Goal: Submit feedback/report problem: Submit feedback/report problem

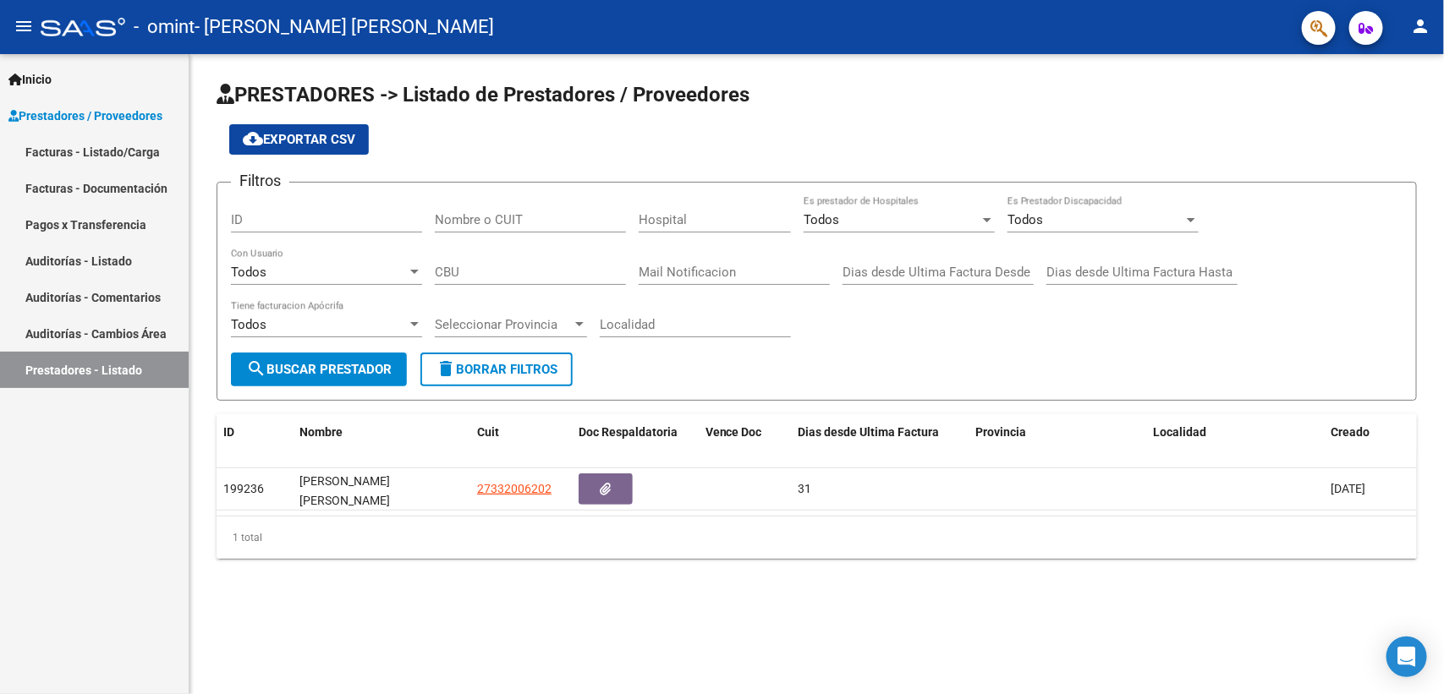
click at [77, 151] on link "Facturas - Listado/Carga" at bounding box center [94, 152] width 189 height 36
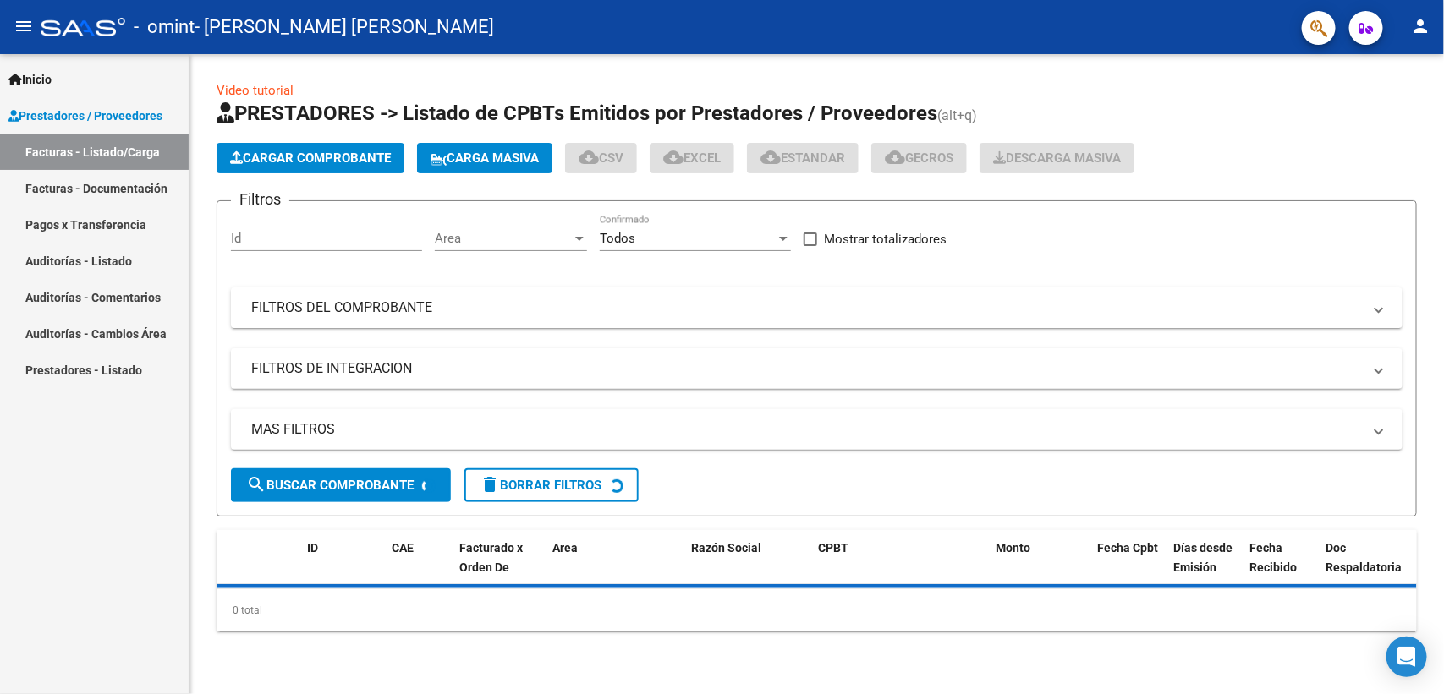
click at [339, 157] on span "Cargar Comprobante" at bounding box center [310, 158] width 161 height 15
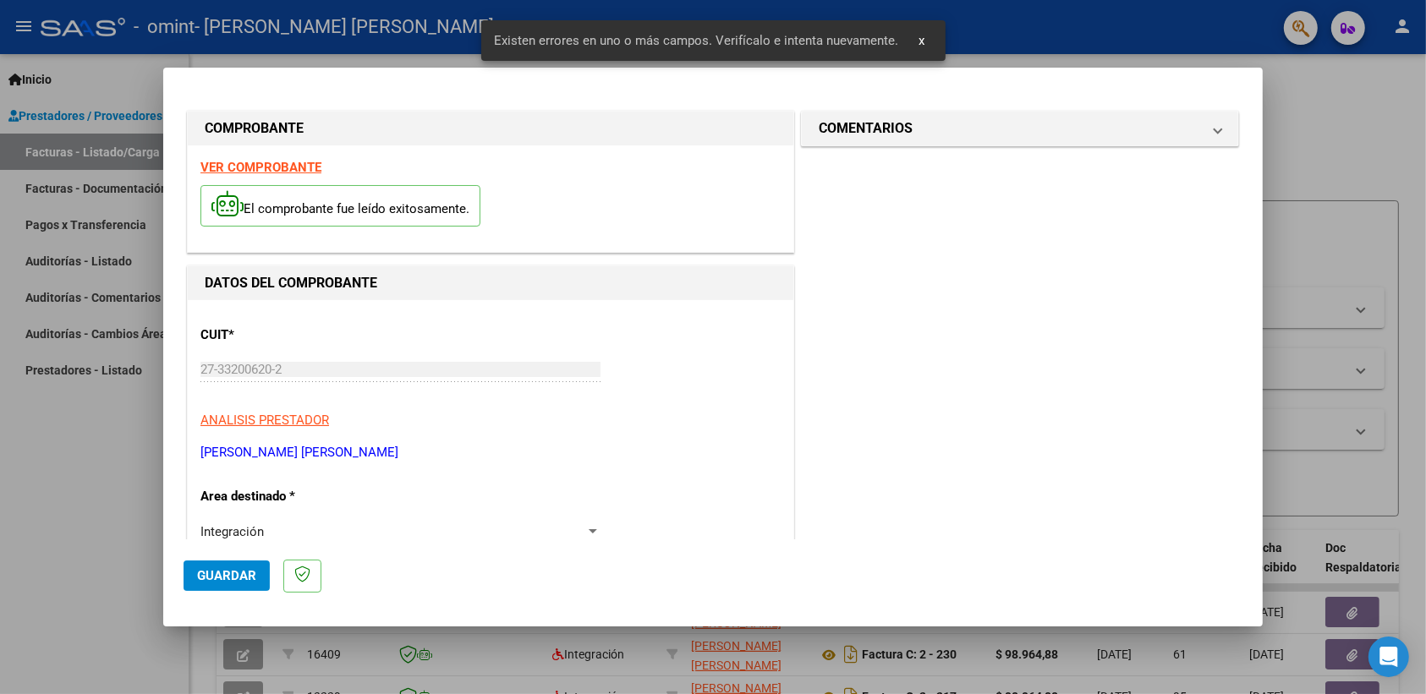
scroll to position [332, 0]
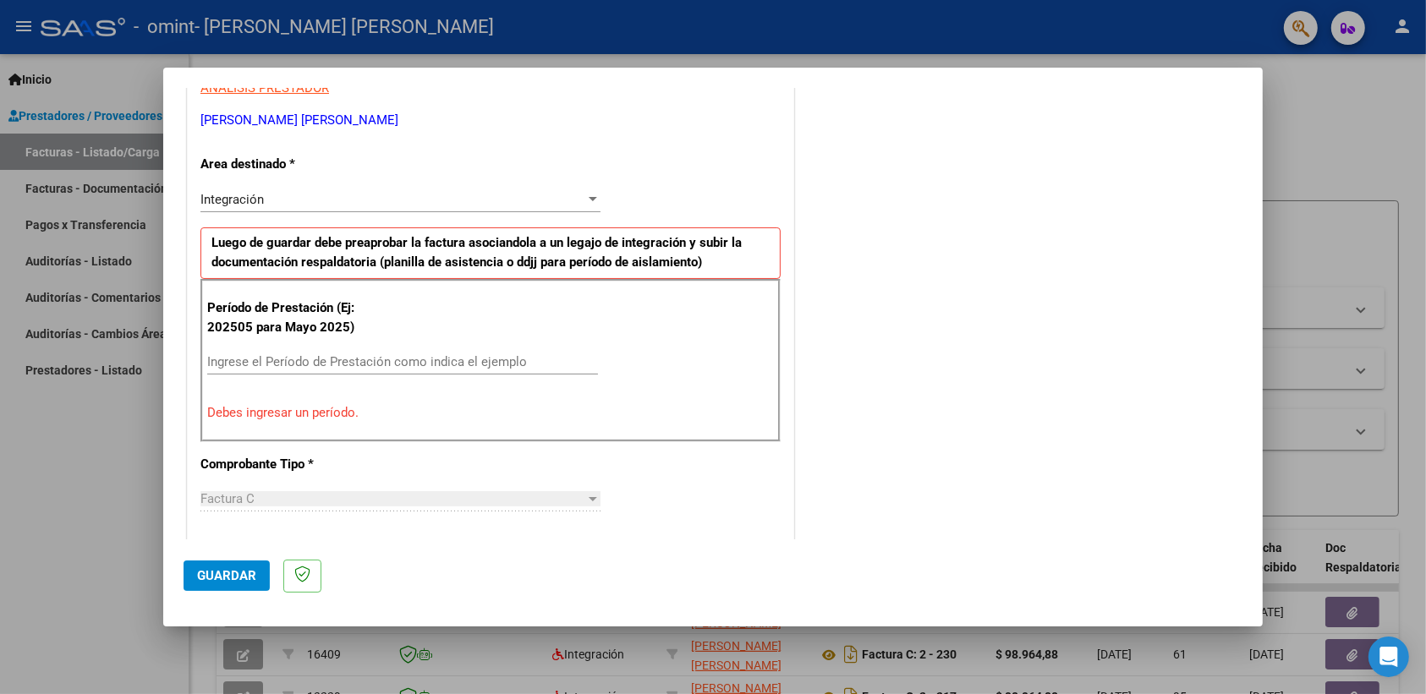
click at [332, 352] on div "Ingrese el Período de Prestación como indica el ejemplo" at bounding box center [402, 361] width 391 height 25
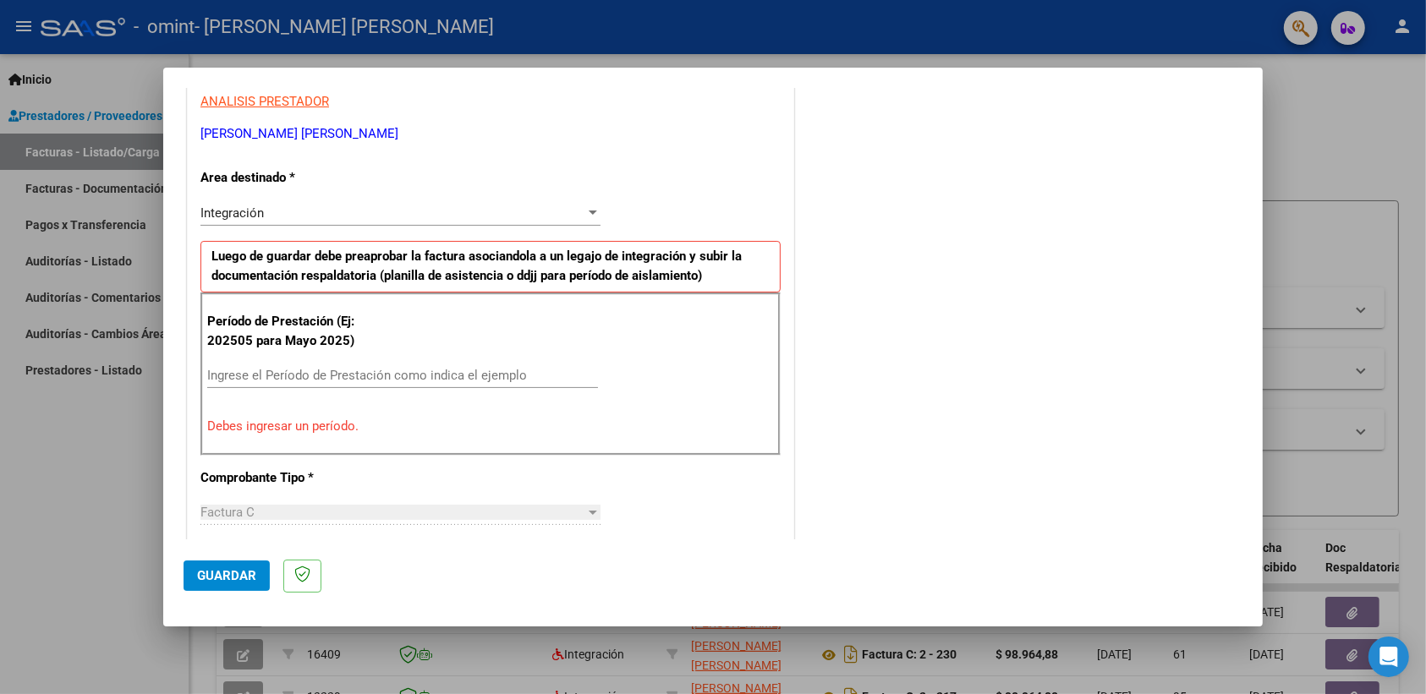
scroll to position [343, 0]
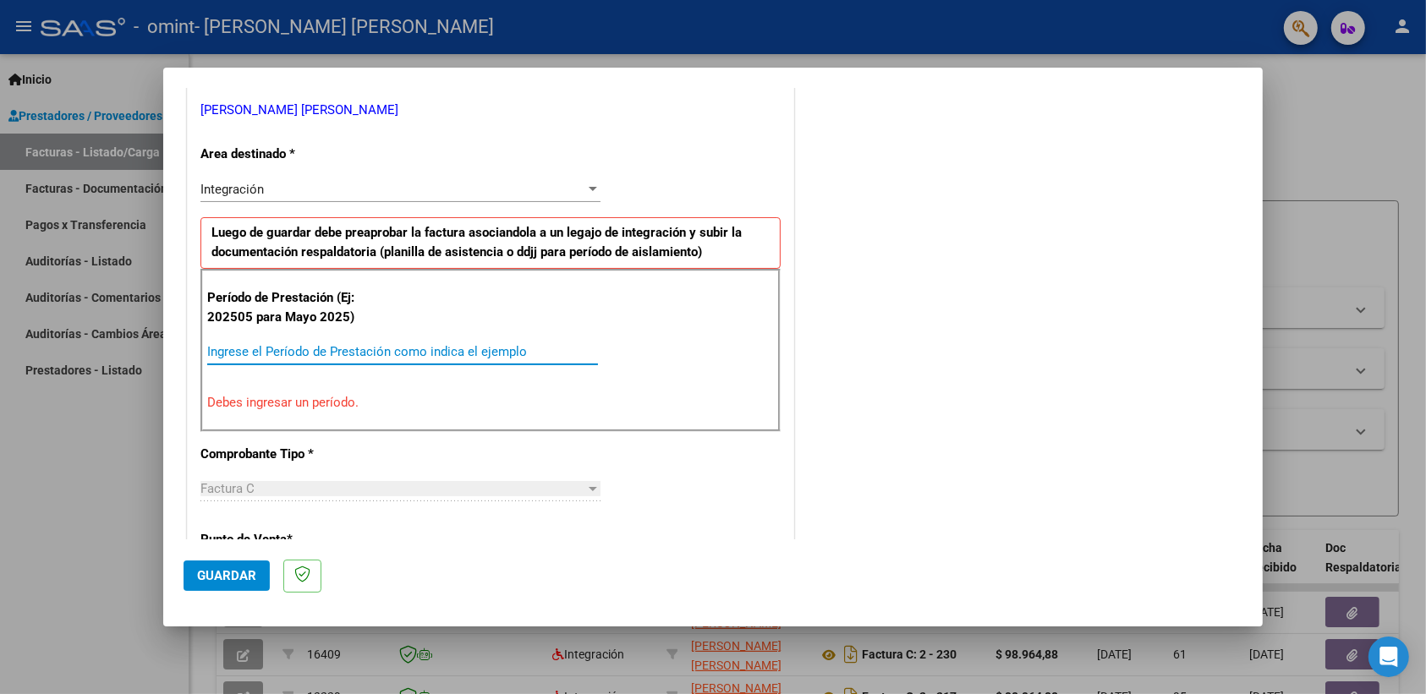
click at [370, 352] on input "Ingrese el Período de Prestación como indica el ejemplo" at bounding box center [402, 351] width 391 height 15
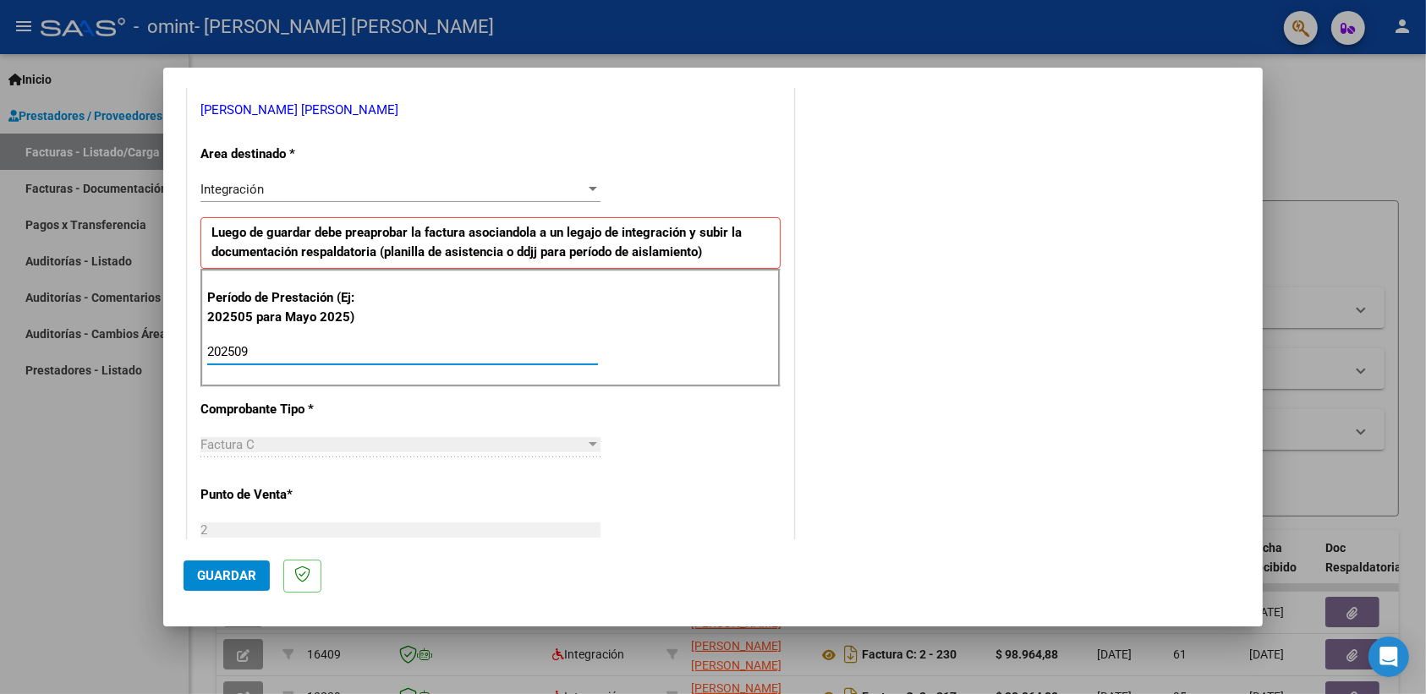
type input "202509"
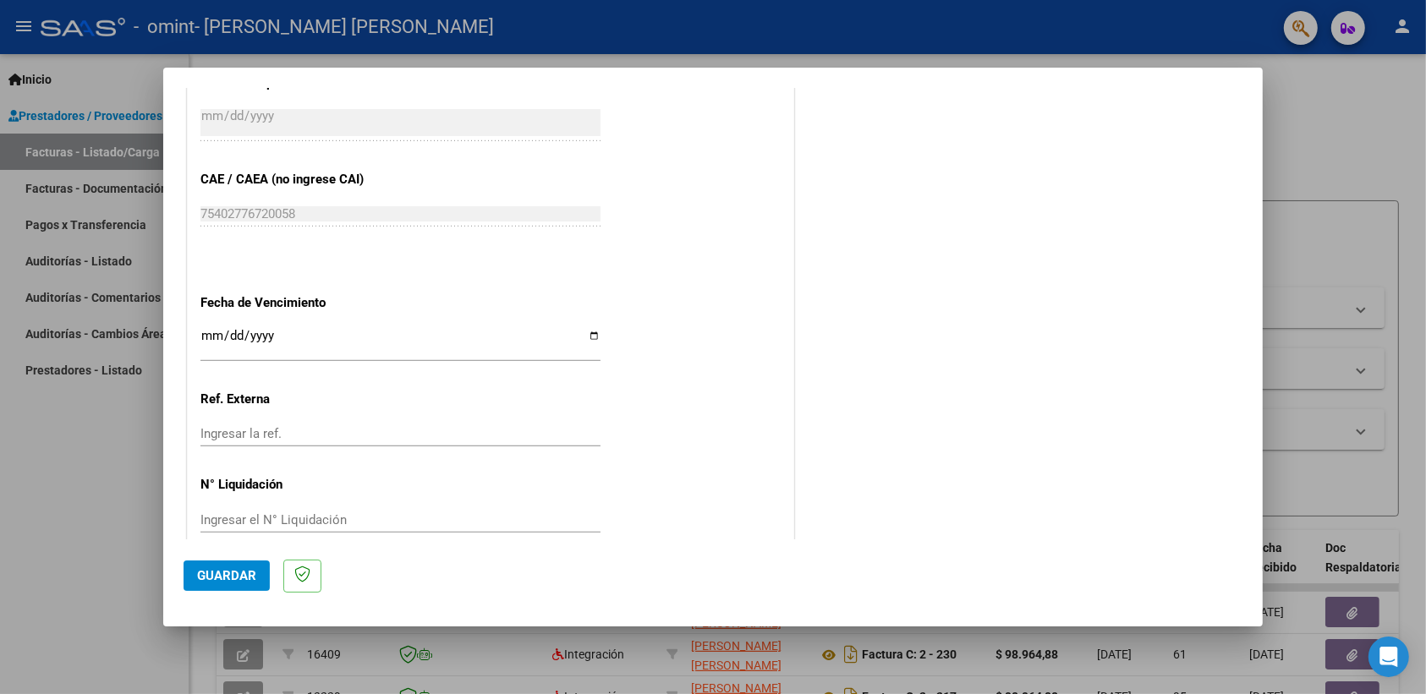
scroll to position [1019, 0]
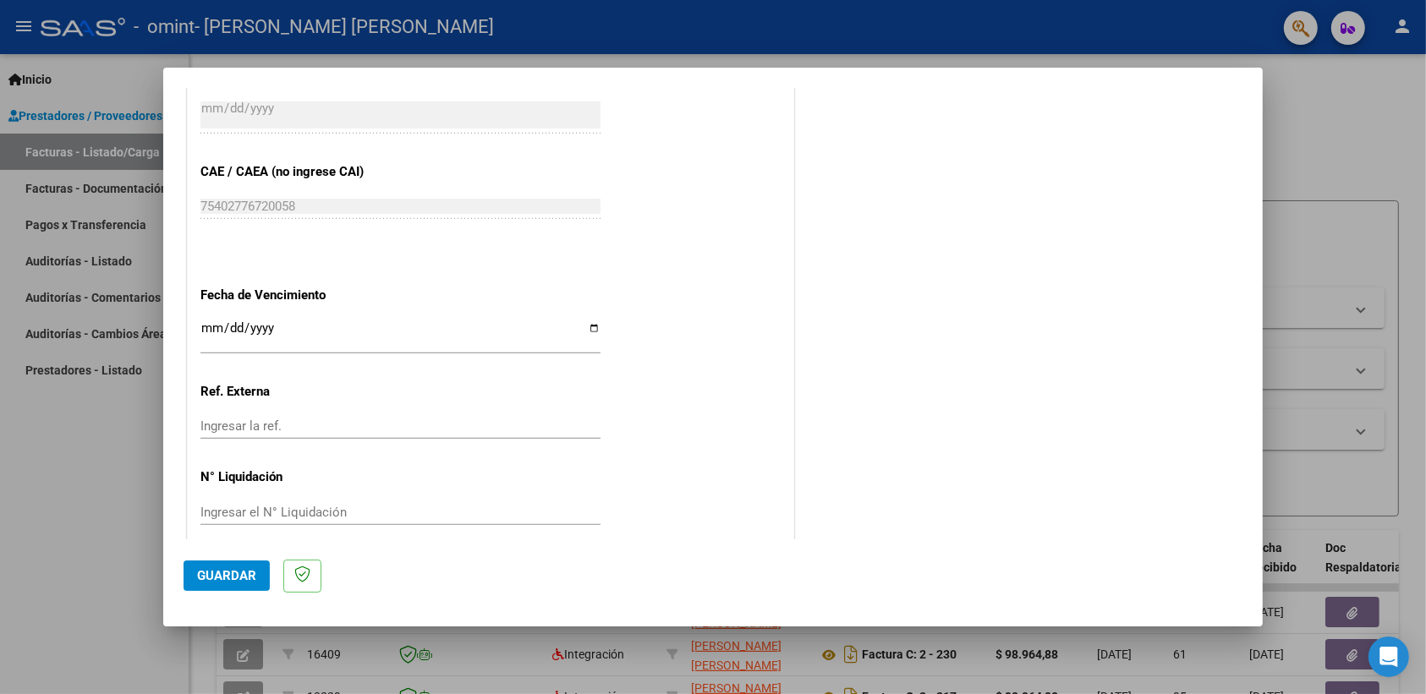
click at [230, 573] on span "Guardar" at bounding box center [226, 575] width 59 height 15
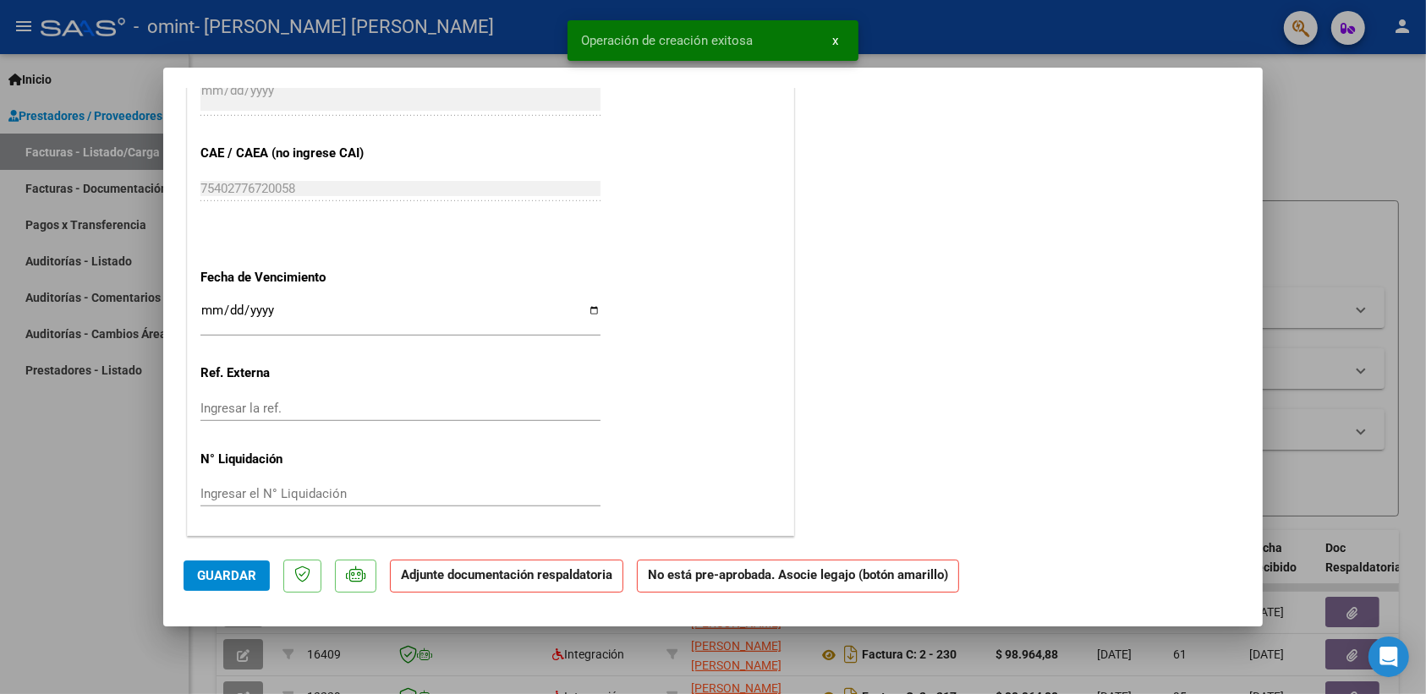
scroll to position [0, 0]
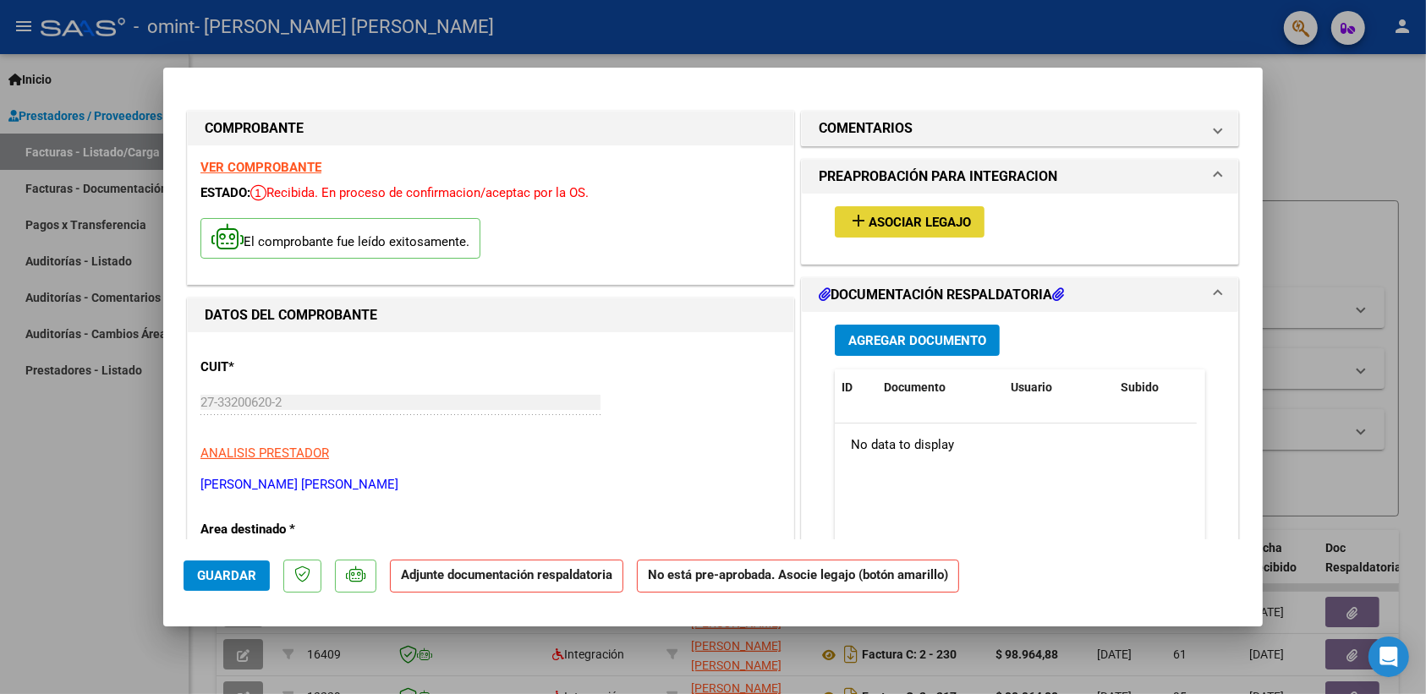
click at [937, 217] on span "Asociar Legajo" at bounding box center [920, 222] width 102 height 15
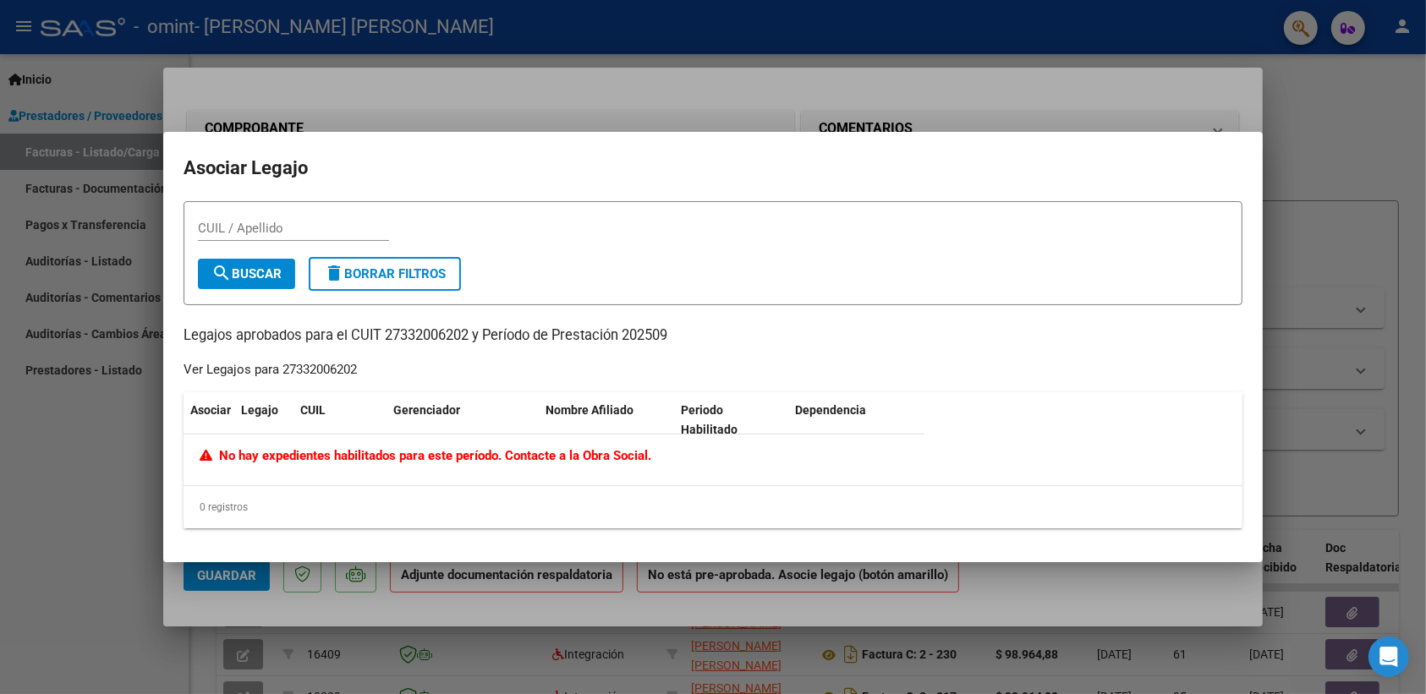
click at [518, 457] on span "No hay expedientes habilitados para este período. Contacte a la Obra Social." at bounding box center [426, 455] width 452 height 15
drag, startPoint x: 508, startPoint y: 452, endPoint x: 657, endPoint y: 453, distance: 148.9
click at [657, 453] on div "No hay expedientes habilitados para este período. Contacte a la Obra Social." at bounding box center [554, 456] width 709 height 19
click at [326, 233] on input "CUIL / Apellido" at bounding box center [293, 228] width 191 height 15
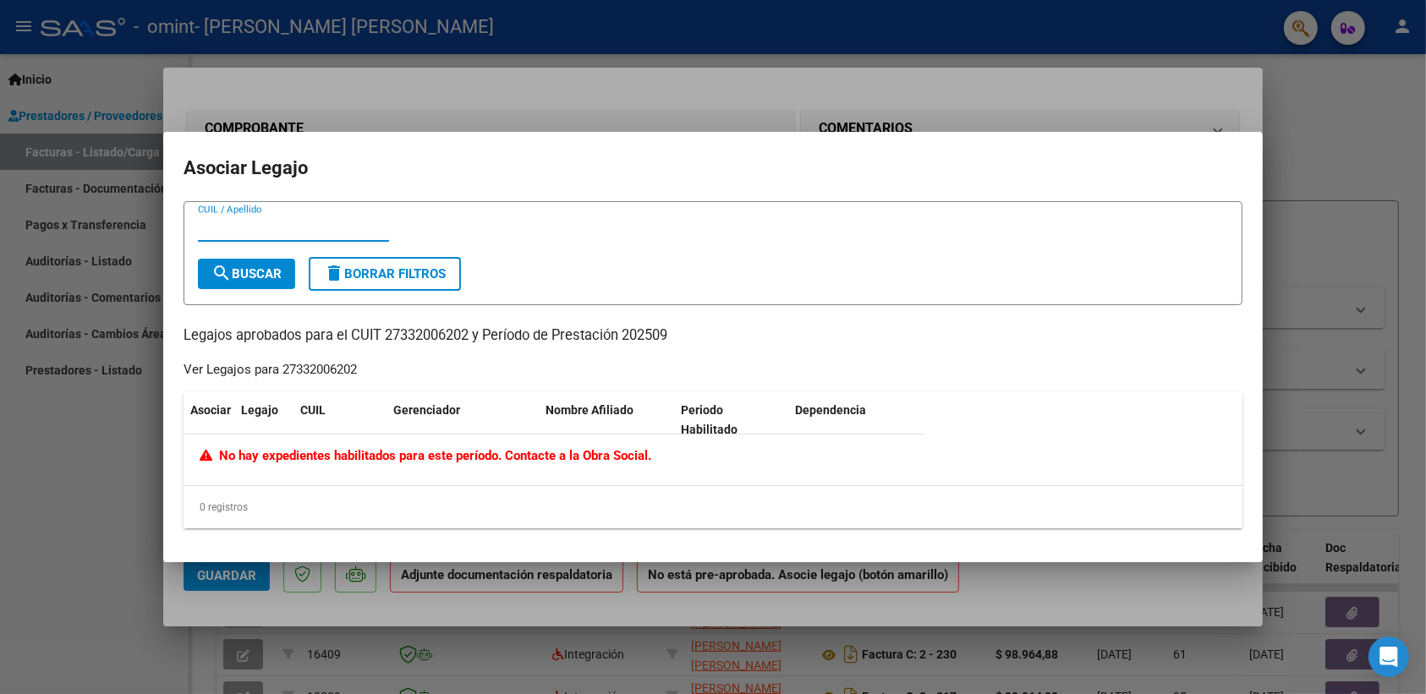
click at [326, 233] on input "CUIL / Apellido" at bounding box center [293, 228] width 191 height 15
click at [252, 408] on span "Legajo" at bounding box center [259, 410] width 37 height 14
click at [750, 258] on form "CUIL / Apellido search Buscar delete Borrar Filtros" at bounding box center [713, 253] width 1059 height 104
click at [256, 226] on input "CUIL / Apellido" at bounding box center [293, 228] width 191 height 15
type input "MACARIO"
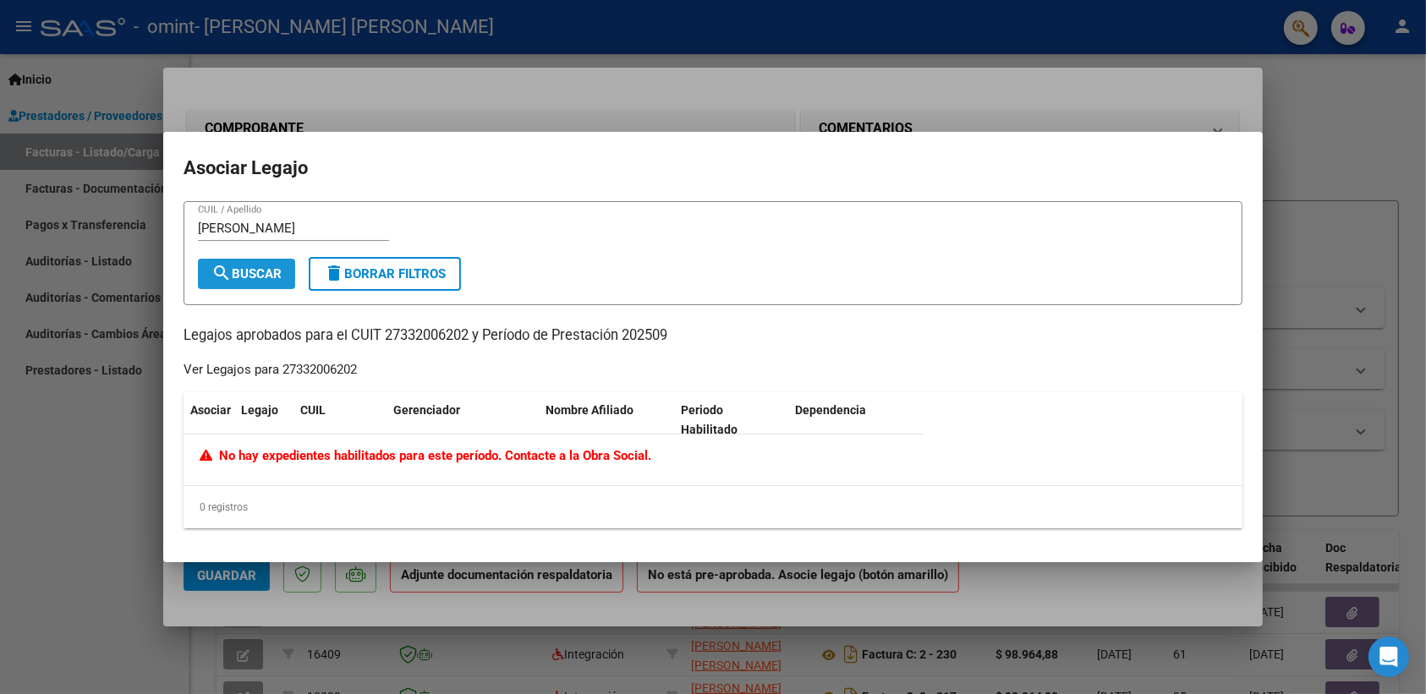
click at [245, 276] on span "search Buscar" at bounding box center [246, 273] width 70 height 15
click at [1020, 158] on h2 "Asociar Legajo" at bounding box center [713, 168] width 1059 height 32
click at [971, 85] on div at bounding box center [713, 347] width 1426 height 694
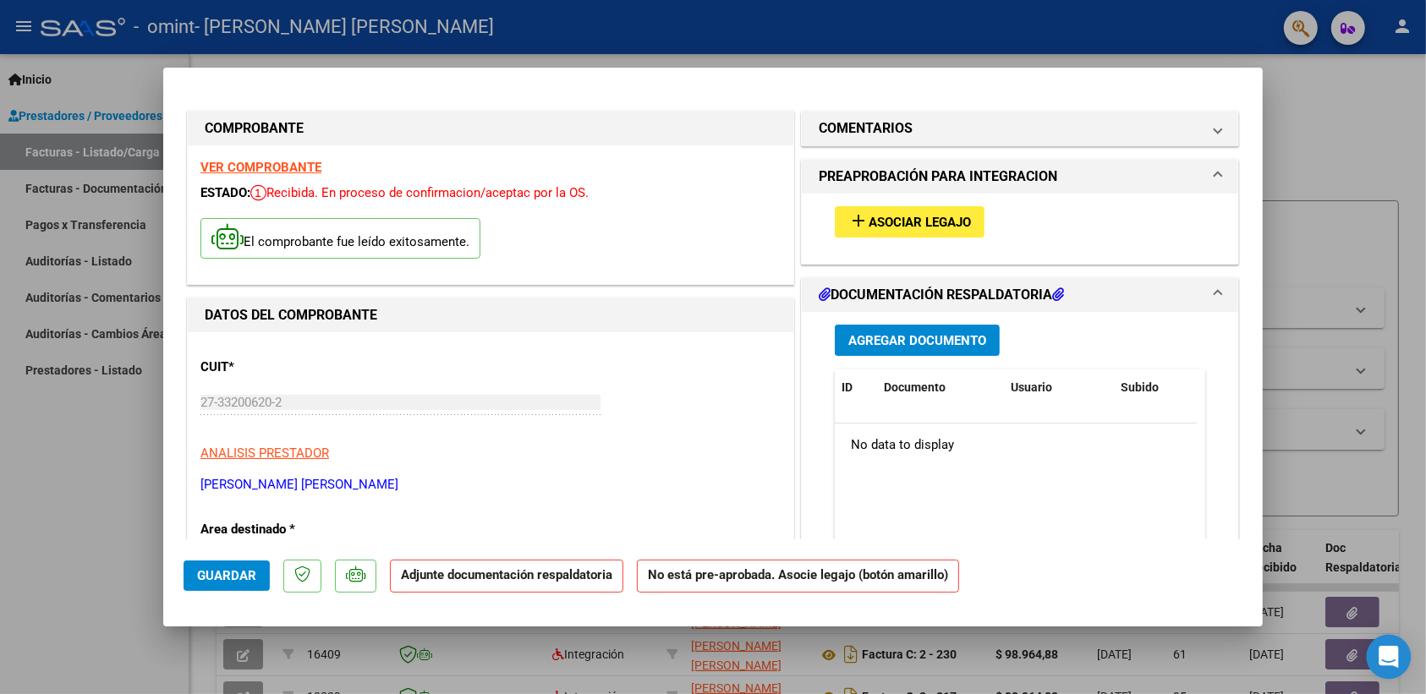
click at [1392, 649] on icon "Open Intercom Messenger" at bounding box center [1389, 657] width 22 height 22
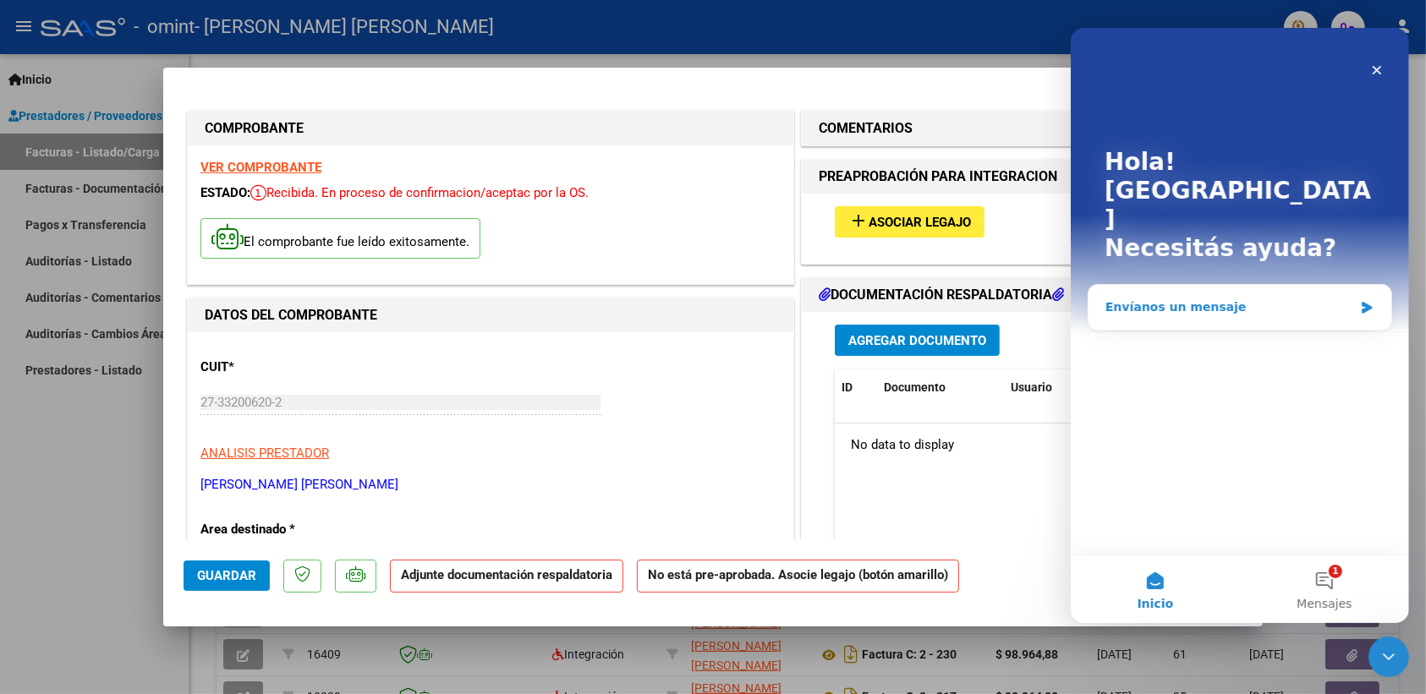
click at [1220, 285] on div "Envíanos un mensaje" at bounding box center [1239, 307] width 303 height 45
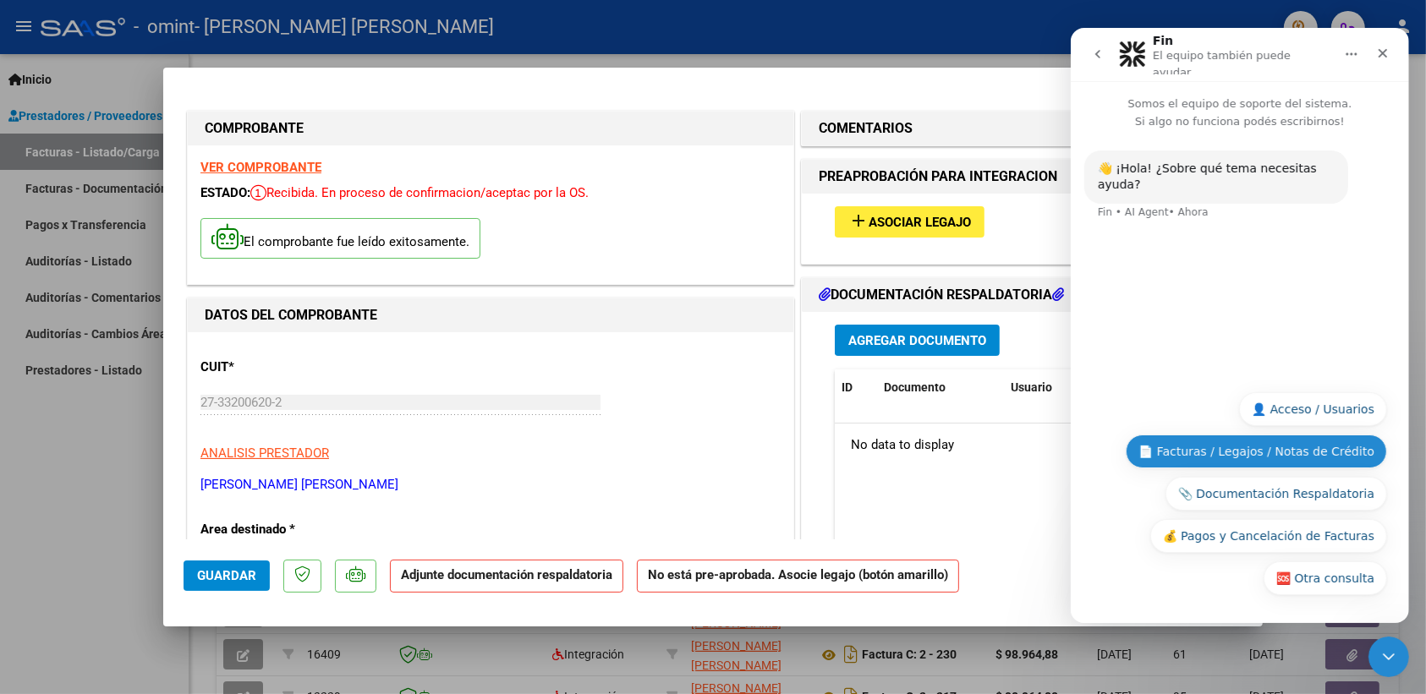
click at [1209, 450] on button "📄 Facturas / Legajos / Notas de Crédito" at bounding box center [1255, 452] width 261 height 34
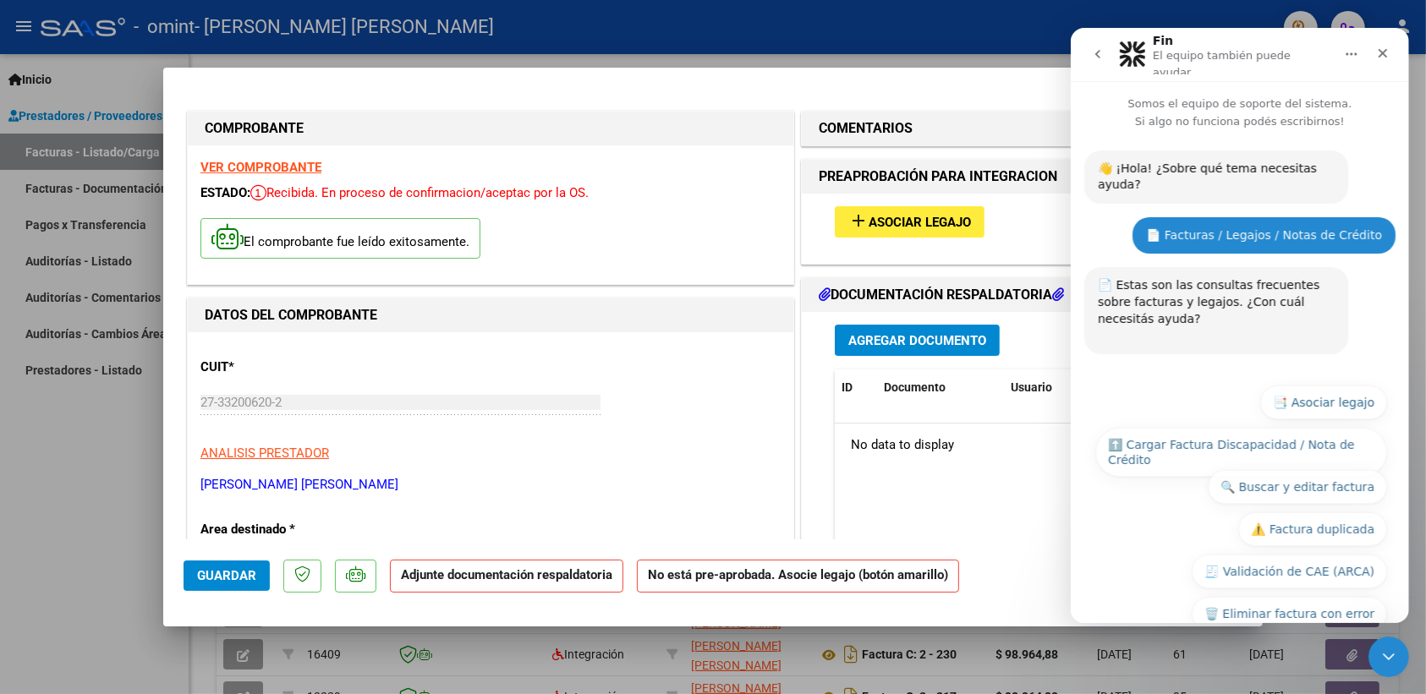
scroll to position [138, 0]
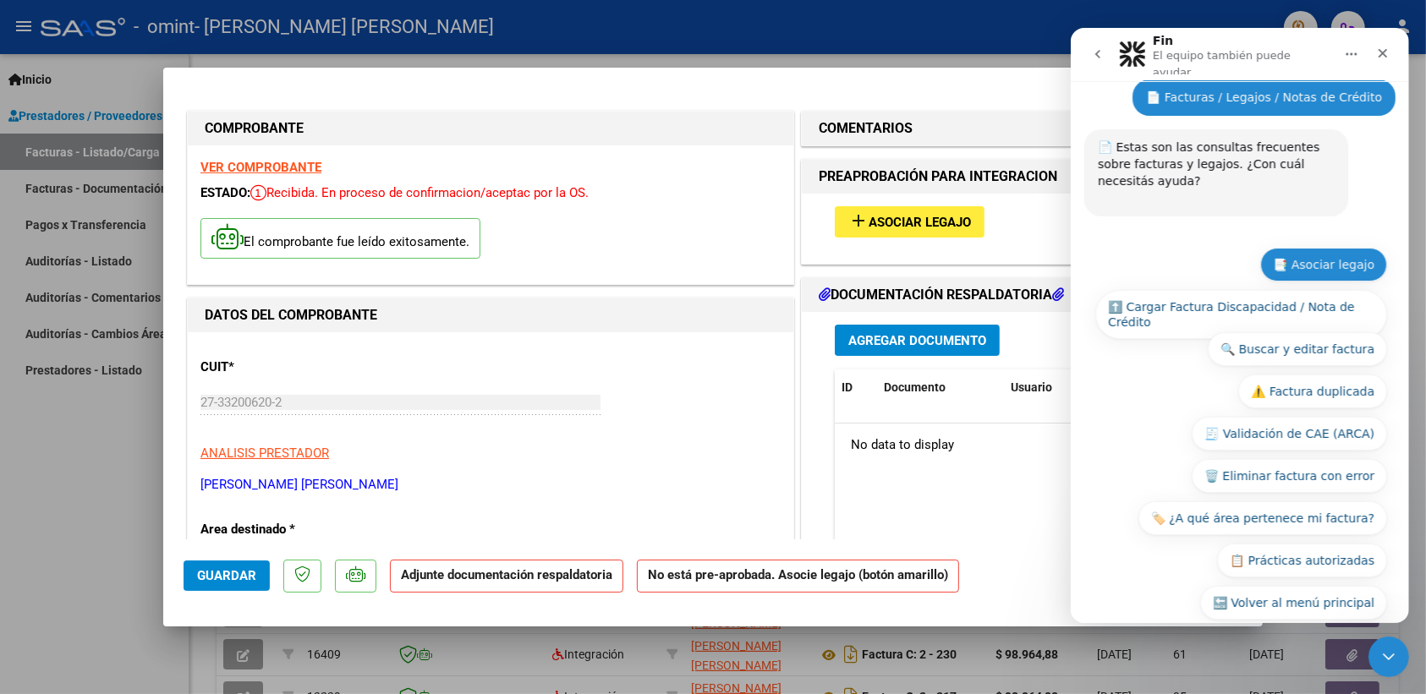
click at [1329, 248] on button "📑 Asociar legajo" at bounding box center [1322, 265] width 127 height 34
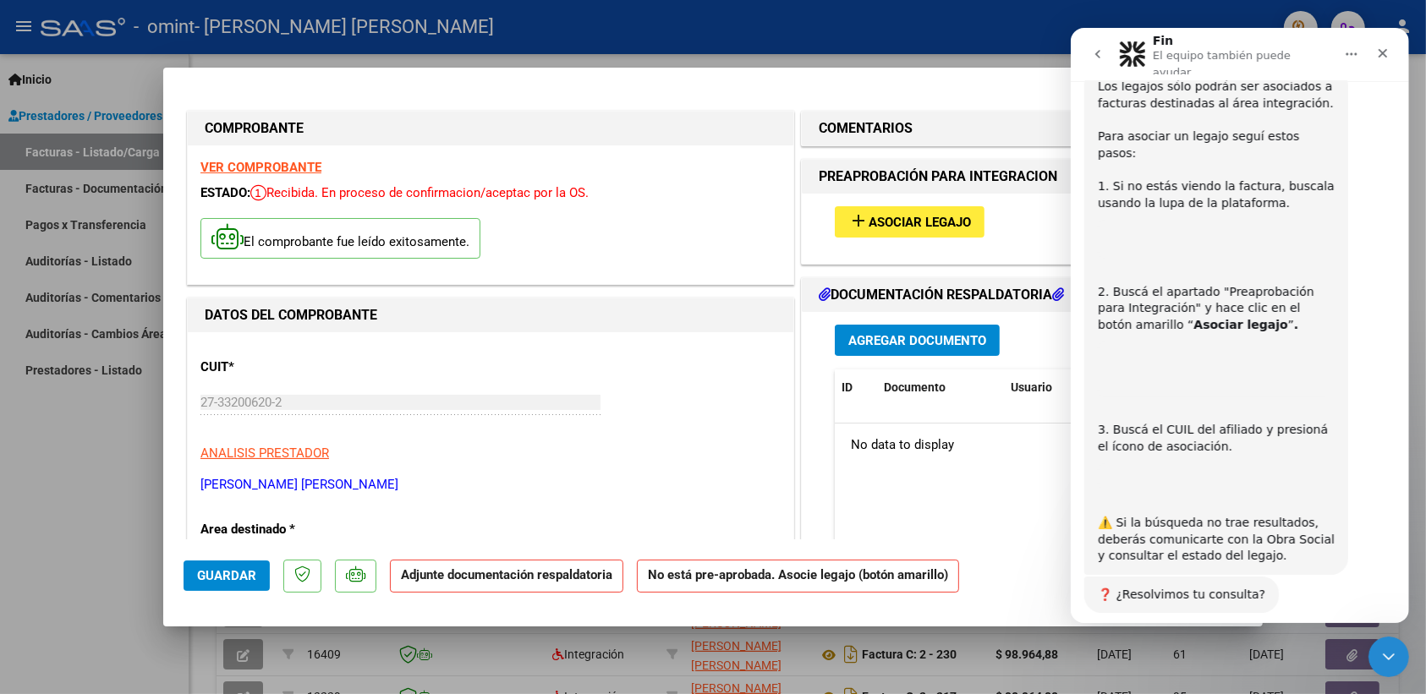
scroll to position [434, 0]
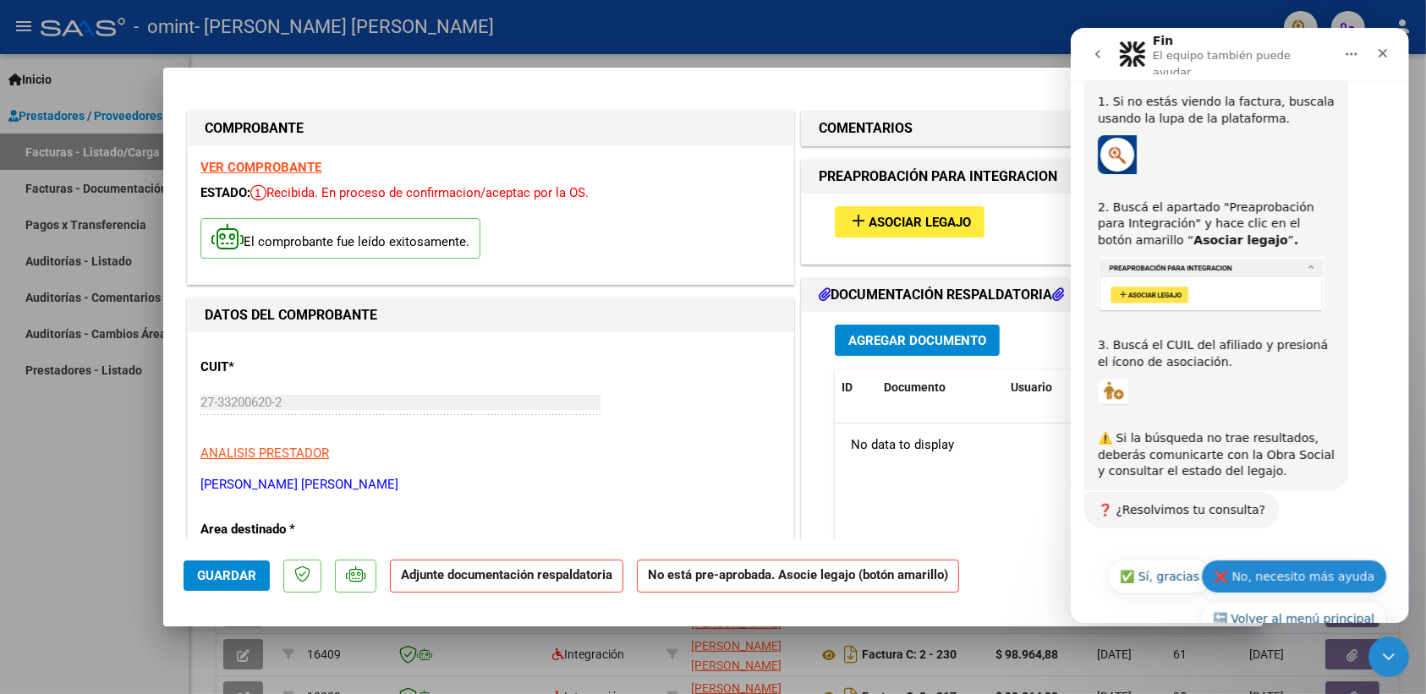
click at [1280, 560] on button "❌ No, necesito más ayuda" at bounding box center [1293, 577] width 186 height 34
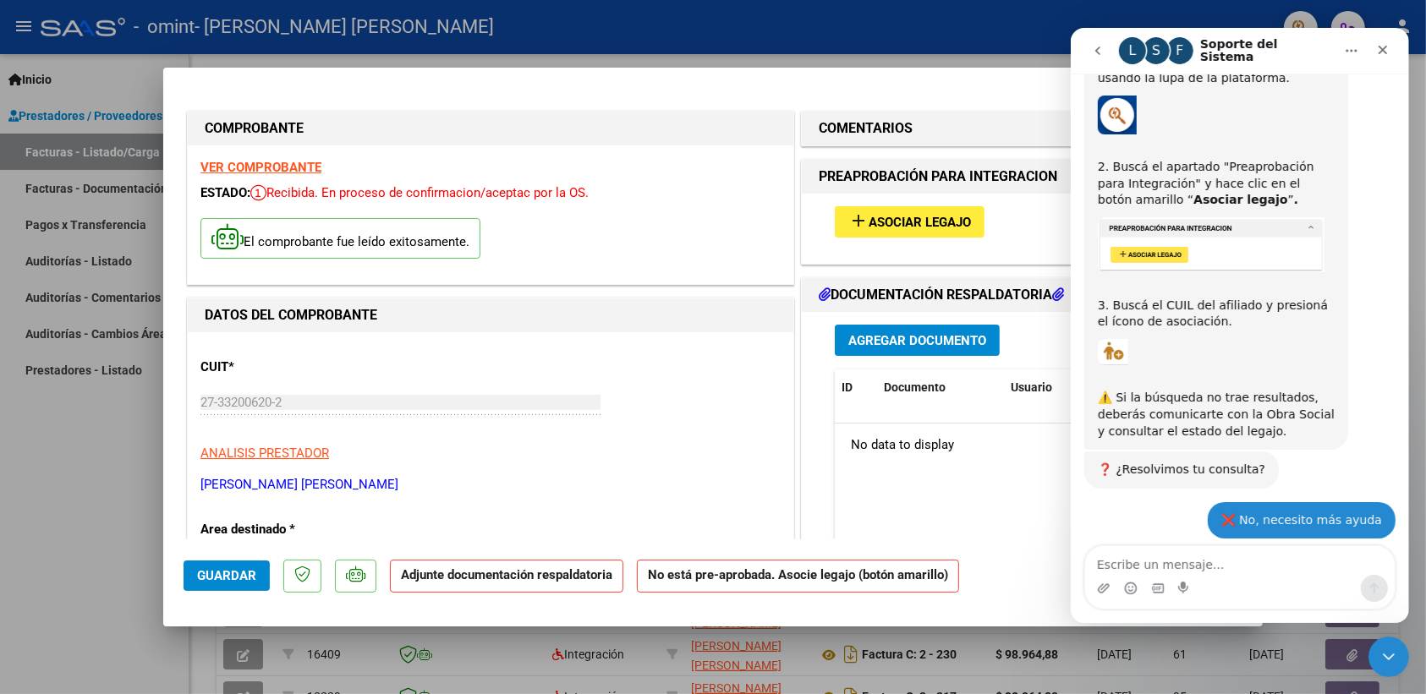
scroll to position [700, 0]
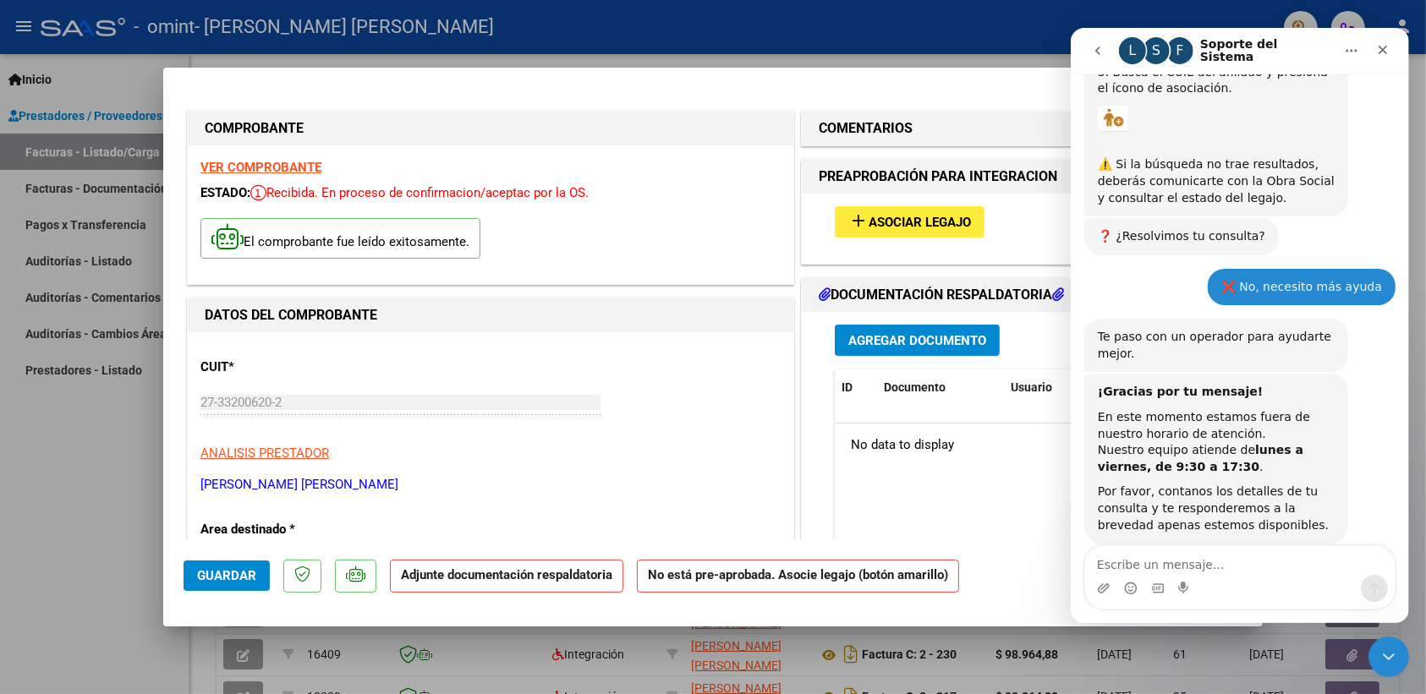
click at [1257, 553] on textarea "Escribe un mensaje..." at bounding box center [1239, 560] width 310 height 29
type textarea "N"
type textarea "B"
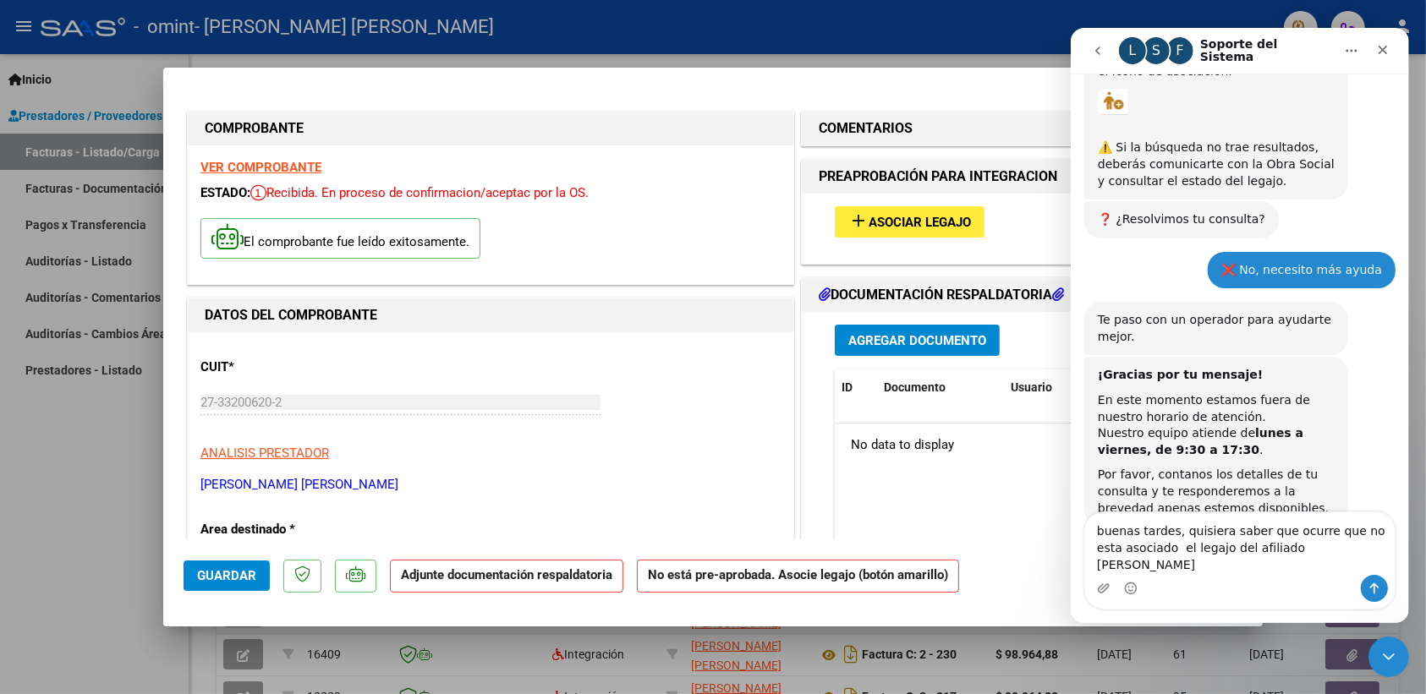
click at [1326, 565] on textarea "buenas tardes, quisiera saber que ocurre que no esta asociado el legajo del afi…" at bounding box center [1239, 544] width 310 height 63
click at [1335, 568] on textarea "buenas tardes, quisiera saber que ocurre que no esta asociado el legajo del afi…" at bounding box center [1239, 544] width 310 height 63
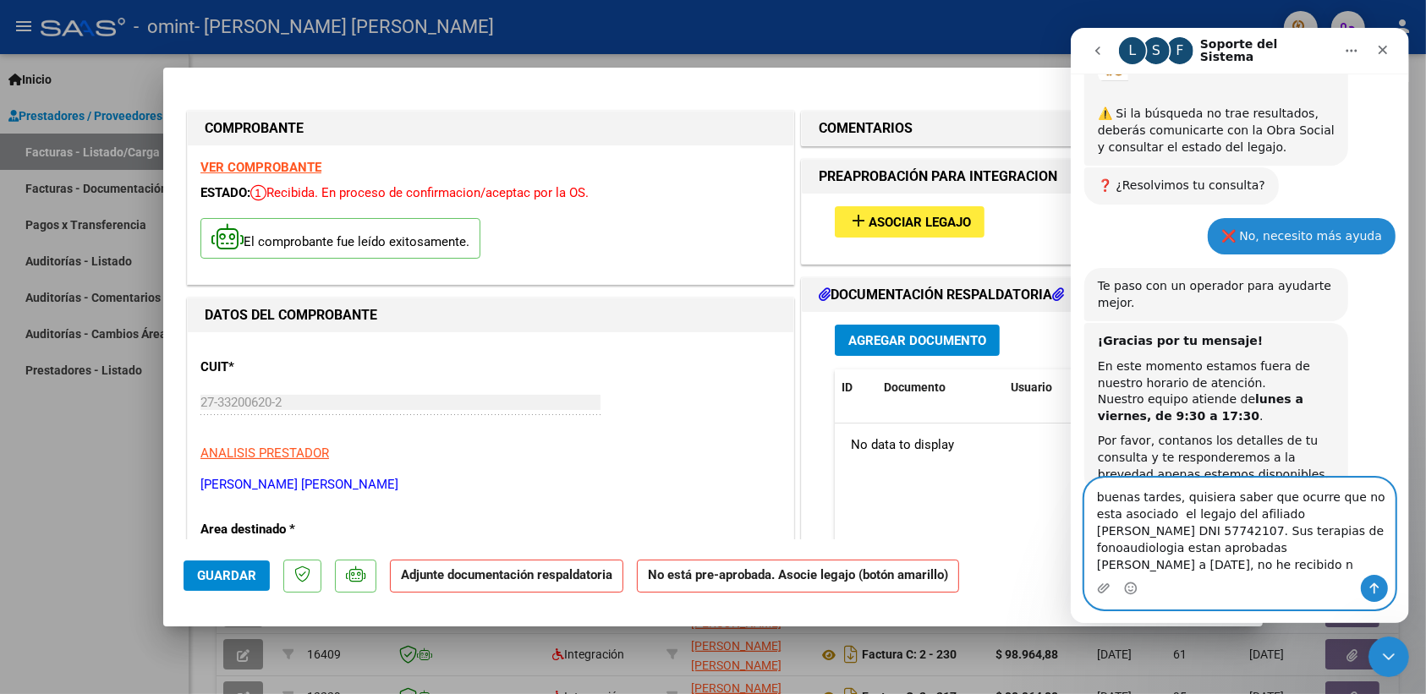
scroll to position [768, 0]
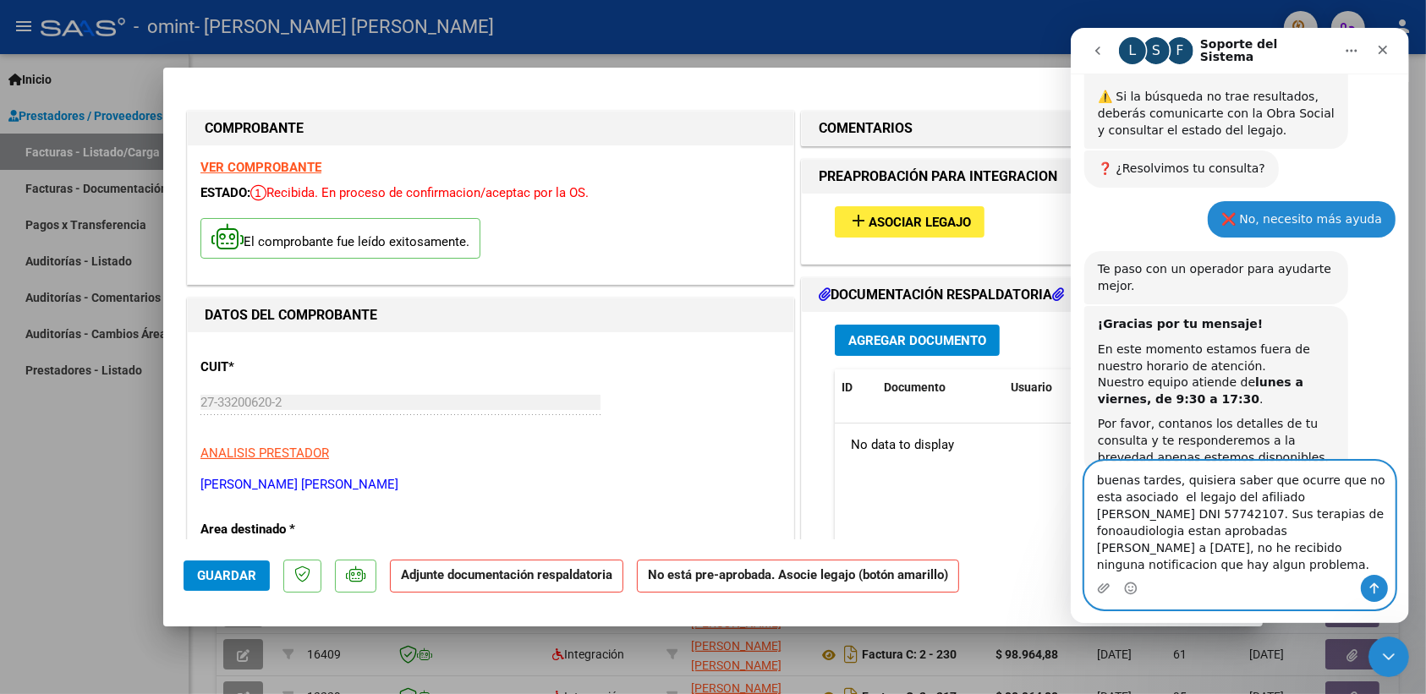
type textarea "buenas tardes, quisiera saber que ocurre que no esta asociado el legajo del afi…"
click at [1373, 585] on icon "Enviar un mensaje…" at bounding box center [1373, 589] width 9 height 11
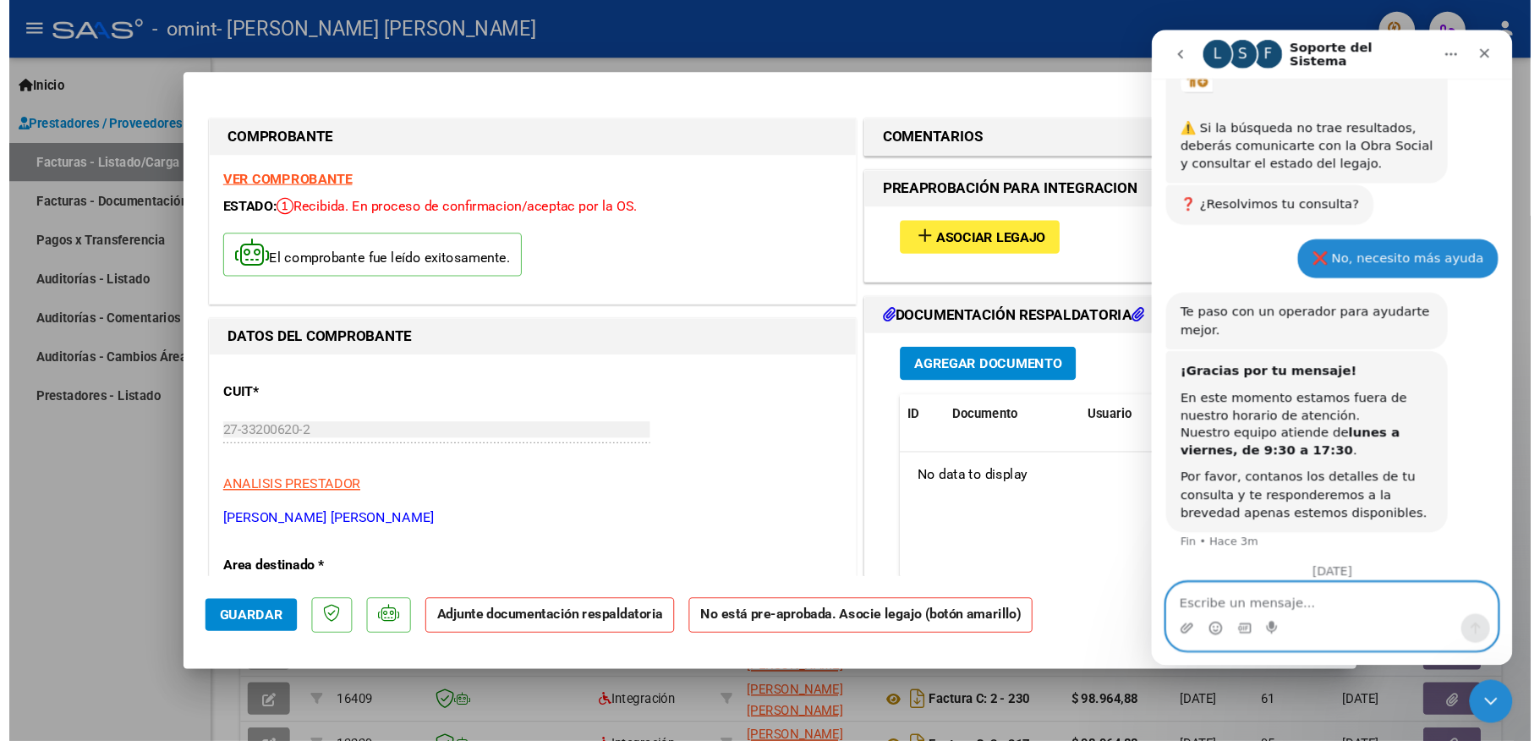
scroll to position [895, 0]
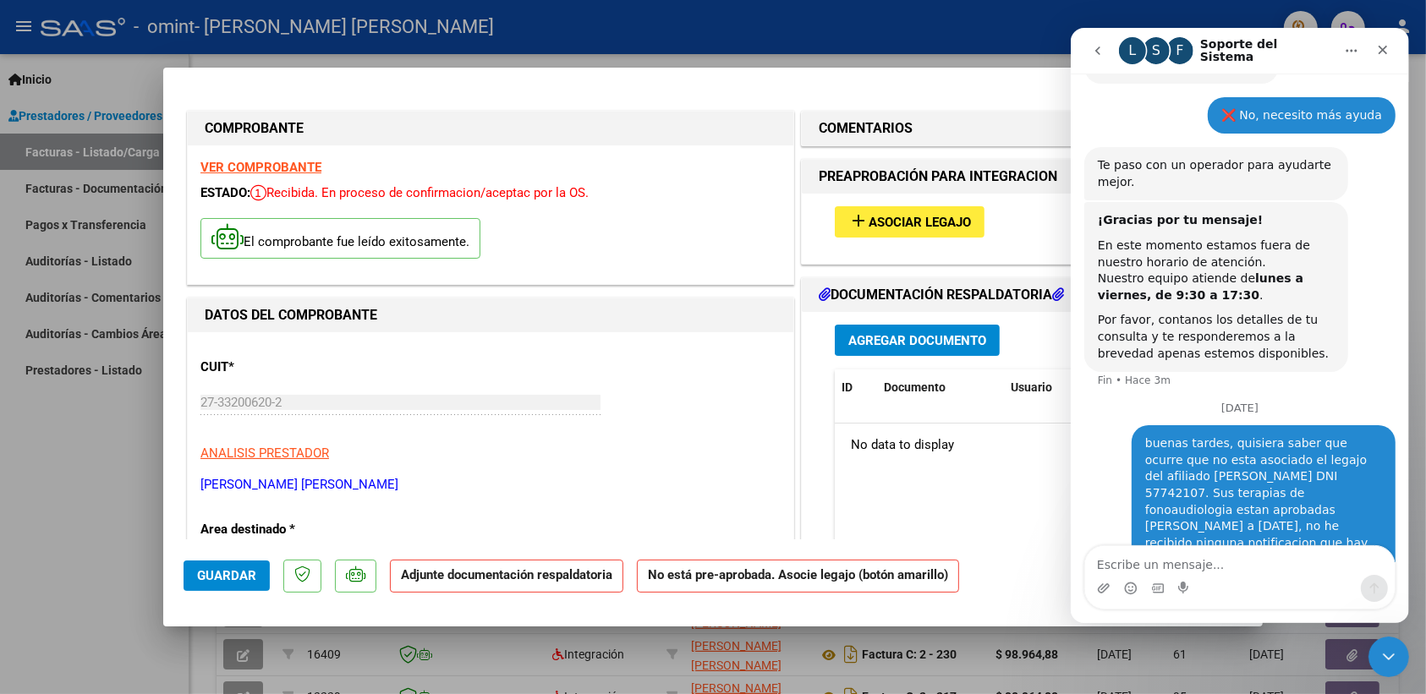
click at [57, 478] on div at bounding box center [713, 347] width 1426 height 694
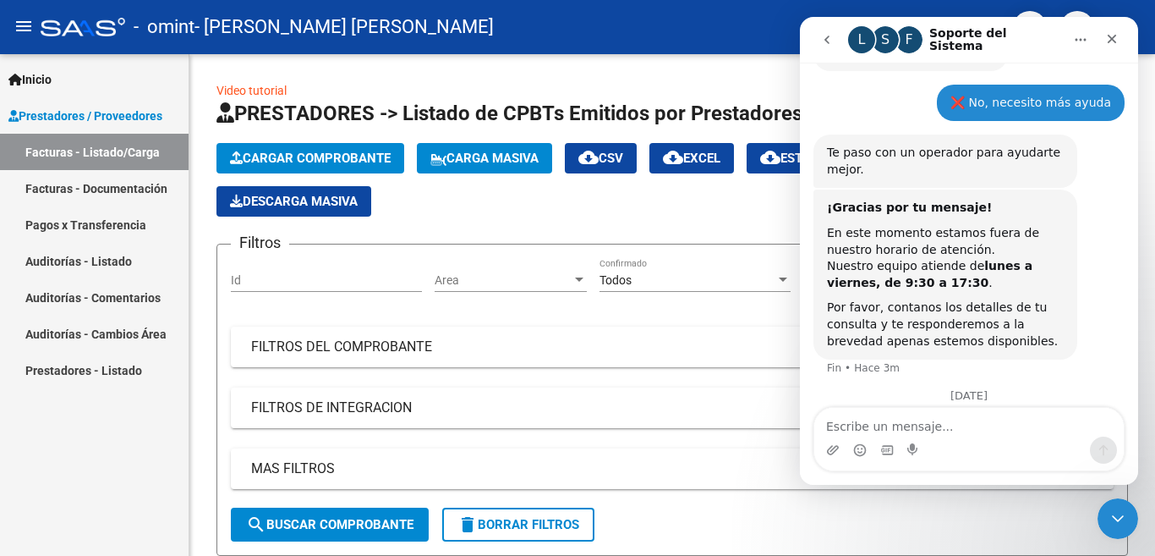
scroll to position [1023, 0]
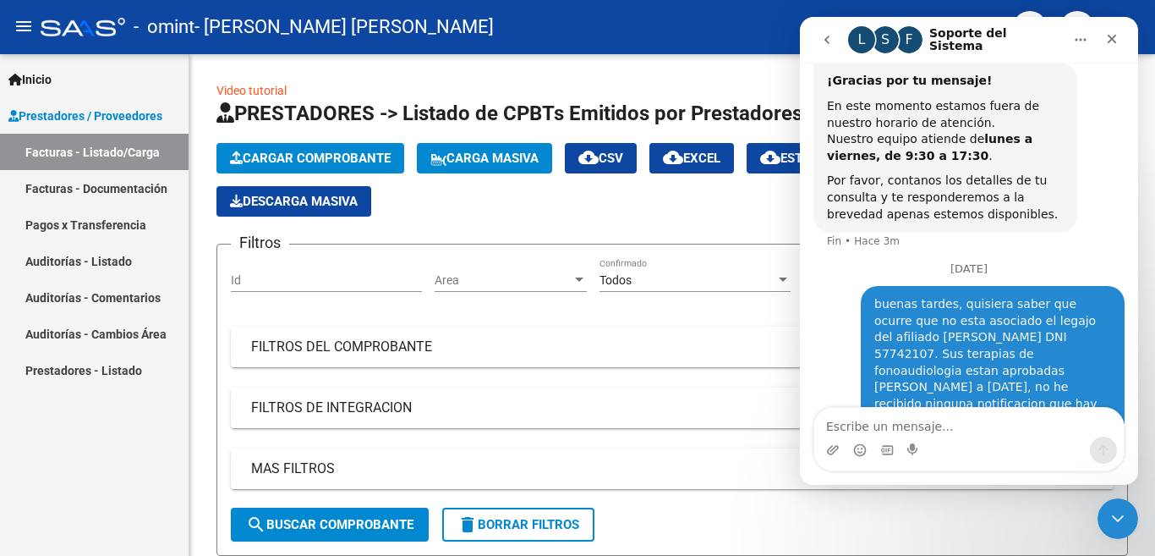
drag, startPoint x: 14, startPoint y: 23, endPoint x: 32, endPoint y: 485, distance: 463.0
click at [32, 485] on div "Inicio Instructivos Contacto OS Prestadores / Proveedores Facturas - Listado/Ca…" at bounding box center [94, 305] width 189 height 502
click at [34, 76] on span "Inicio" at bounding box center [29, 79] width 43 height 19
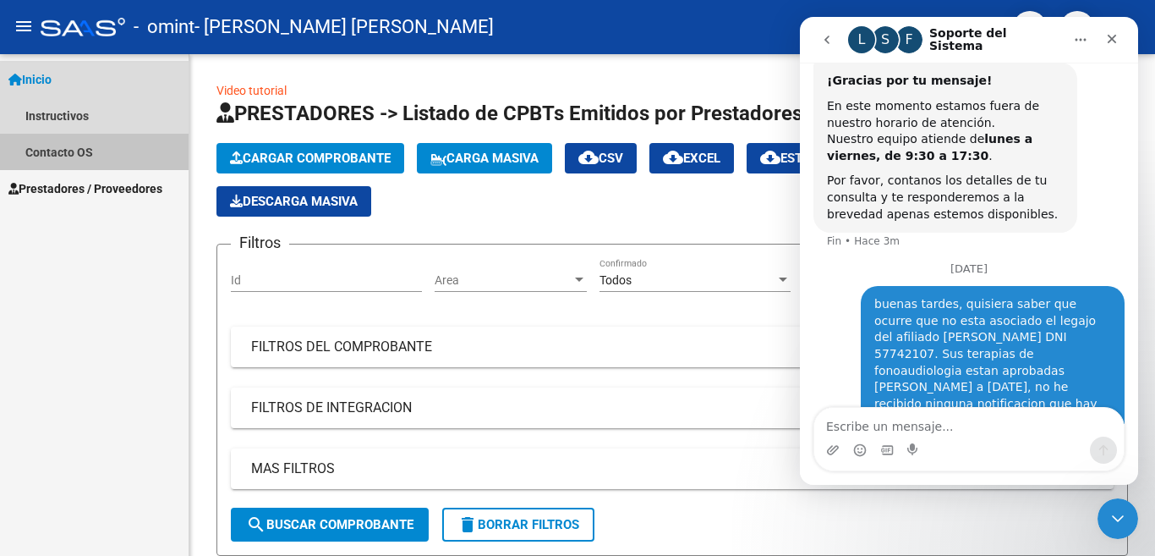
click at [76, 151] on link "Contacto OS" at bounding box center [94, 152] width 189 height 36
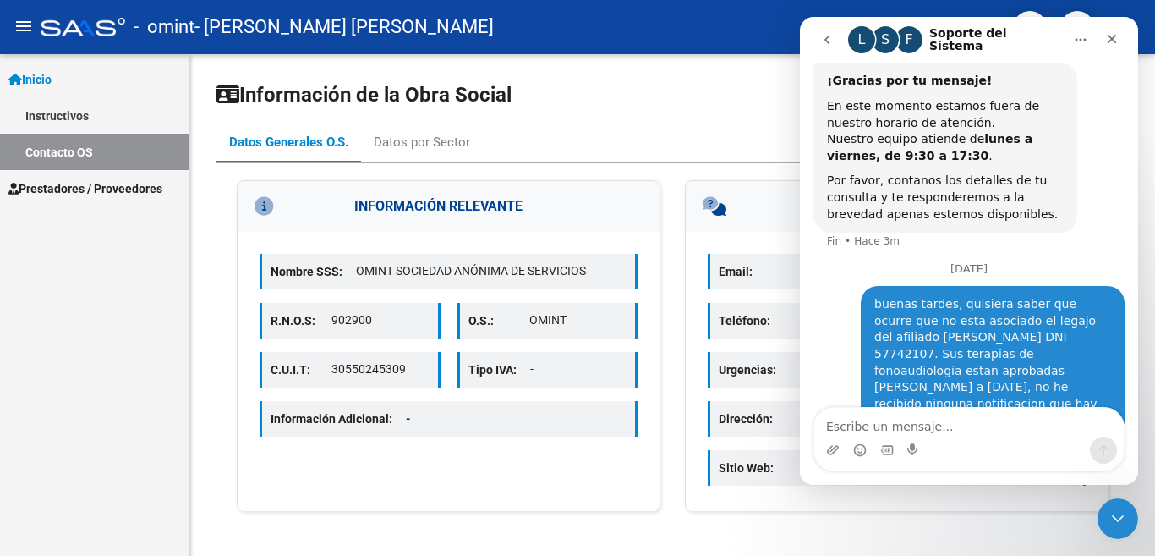
click at [777, 65] on div "Información de la Obra Social Datos Generales O.S. Datos por Sector INFORMACIÓN…" at bounding box center [672, 305] width 966 height 502
click at [822, 44] on icon "go back" at bounding box center [827, 40] width 14 height 14
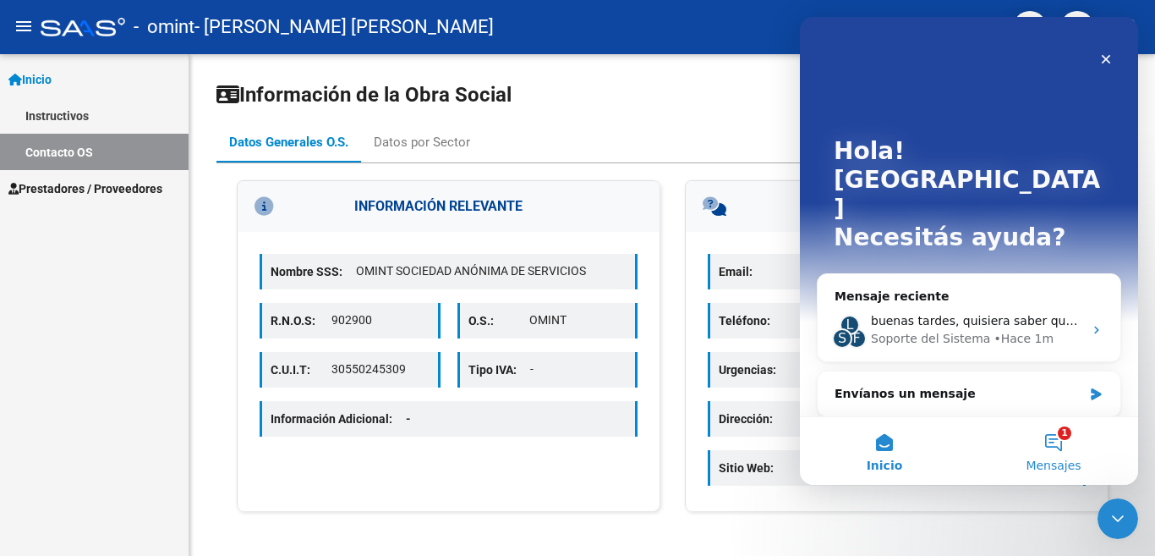
click at [1046, 441] on button "1 Mensajes" at bounding box center [1053, 451] width 169 height 68
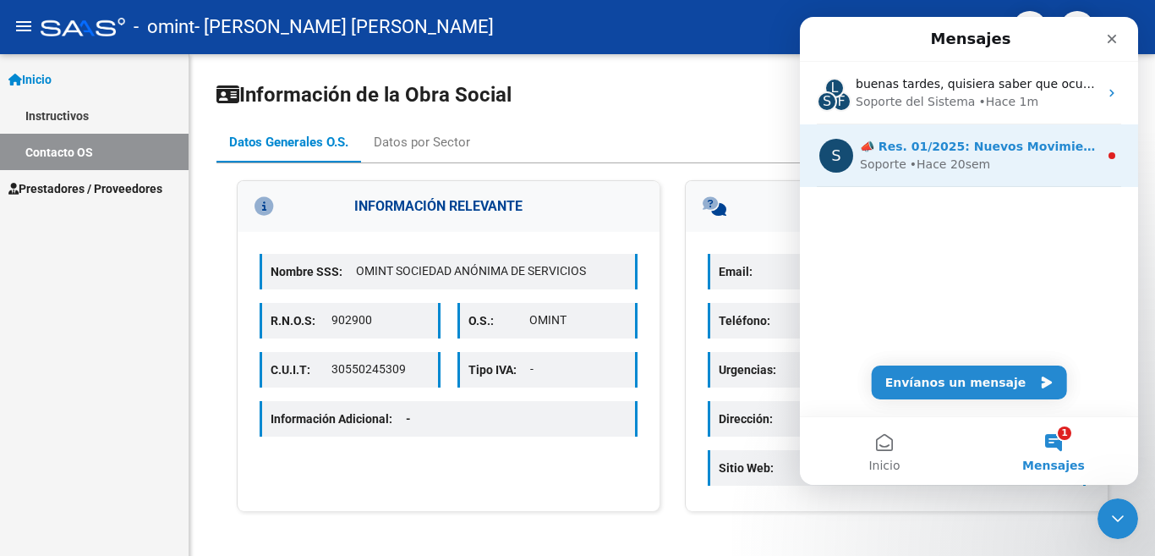
click at [1043, 160] on div "Soporte • Hace 20sem" at bounding box center [979, 165] width 238 height 18
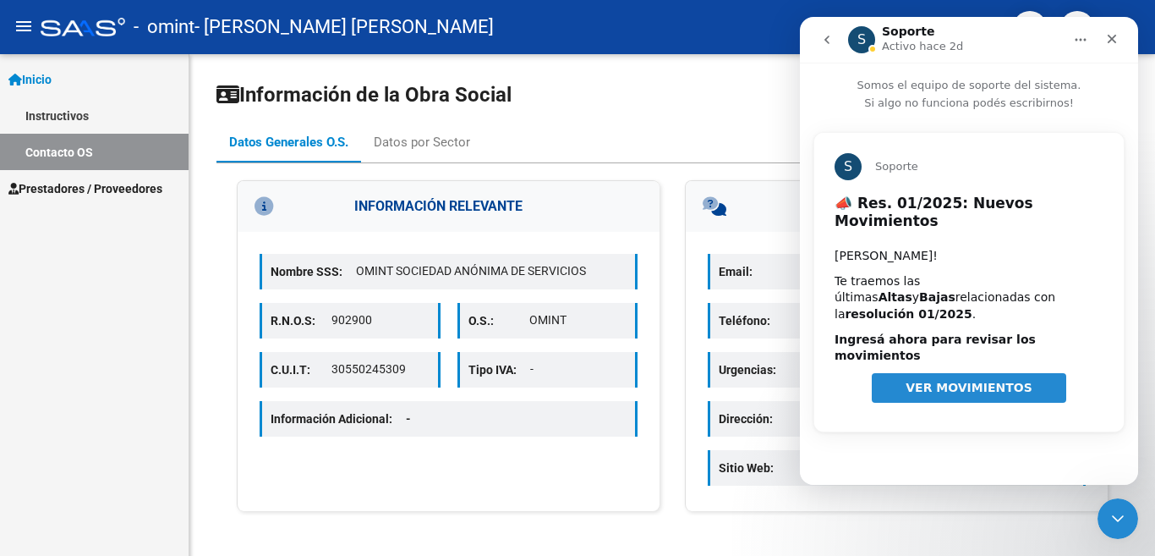
click at [986, 381] on span "VER MOVIMIENTOS" at bounding box center [969, 388] width 127 height 14
click at [825, 35] on icon "go back" at bounding box center [827, 40] width 14 height 14
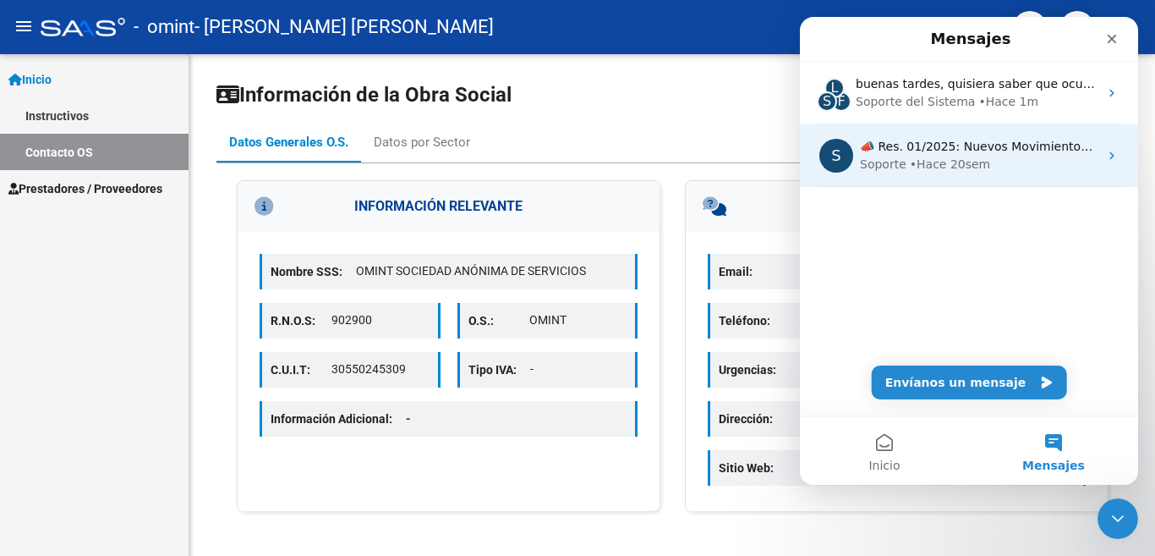
click at [913, 179] on div "S 📣 Res. 01/2025: Nuevos Movimientos Hola Silvana! Te traemos las últimas Altas…" at bounding box center [969, 155] width 338 height 63
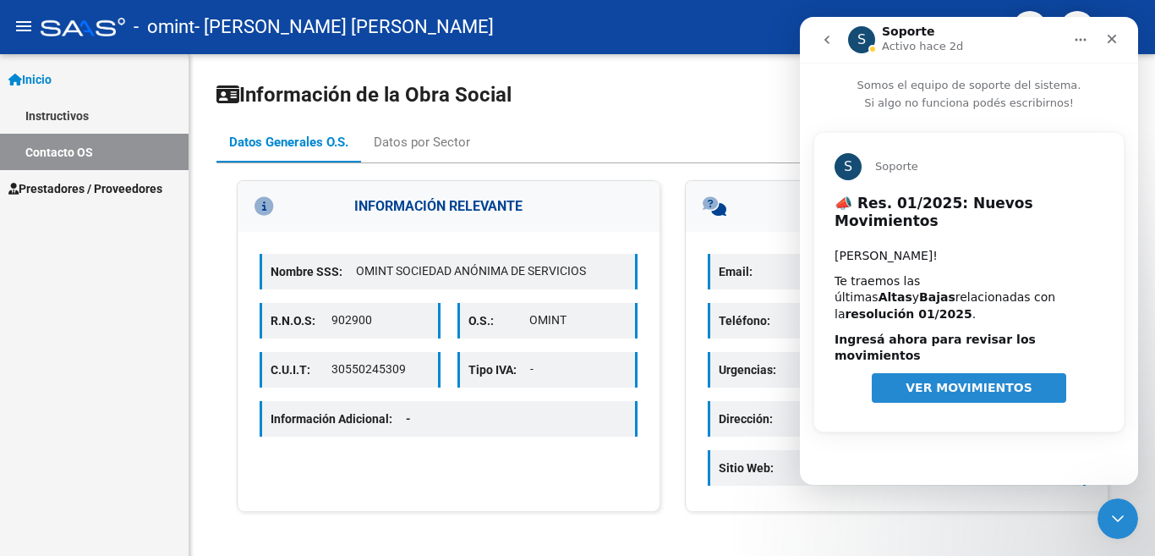
click at [964, 381] on span "VER MOVIMIENTOS" at bounding box center [969, 388] width 127 height 14
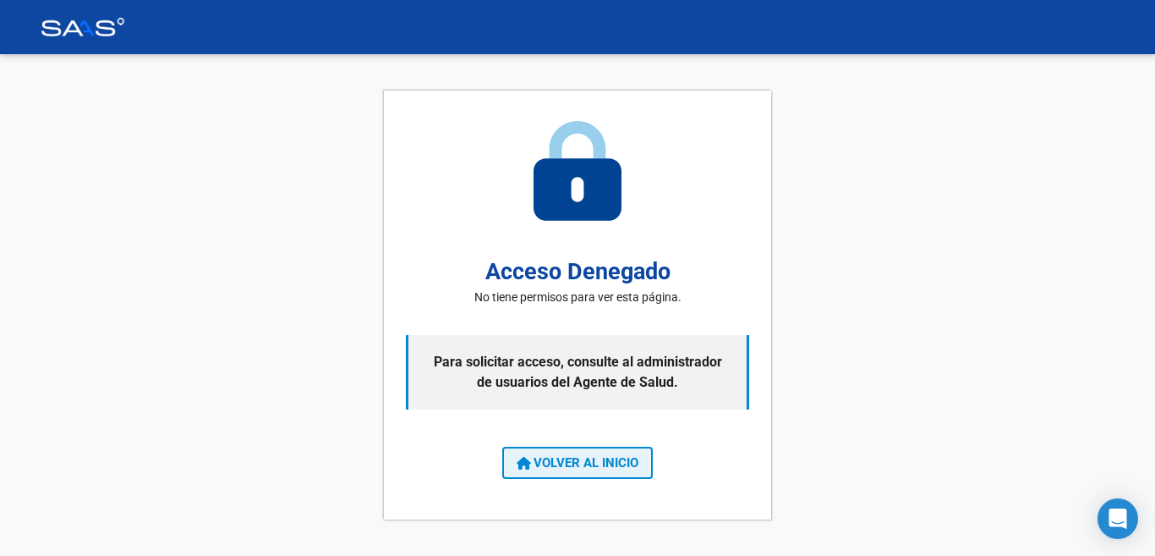
click at [594, 469] on span "VOLVER AL INICIO" at bounding box center [578, 462] width 122 height 15
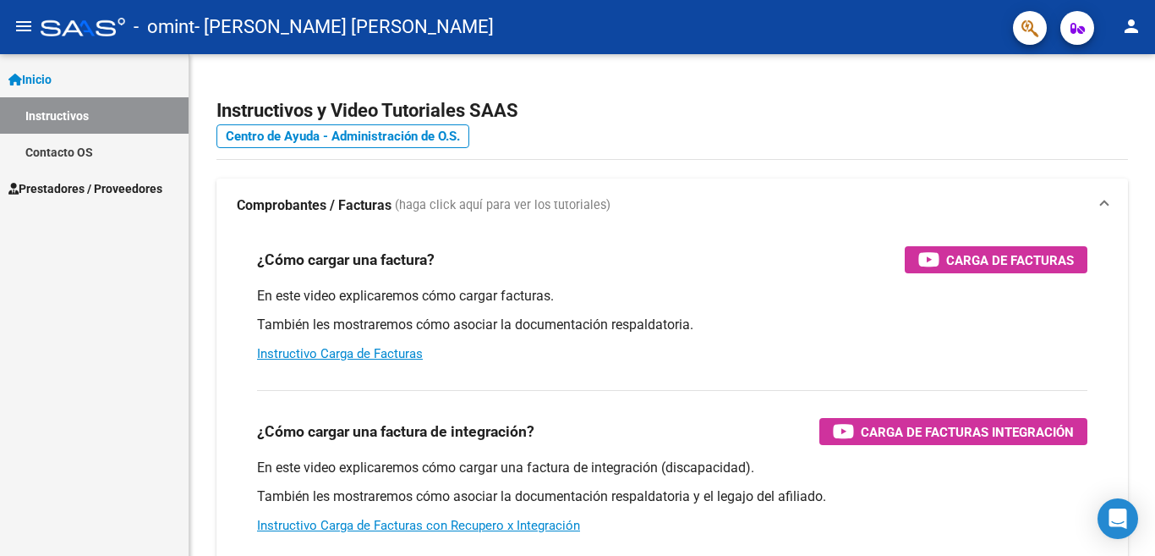
click at [69, 148] on link "Contacto OS" at bounding box center [94, 152] width 189 height 36
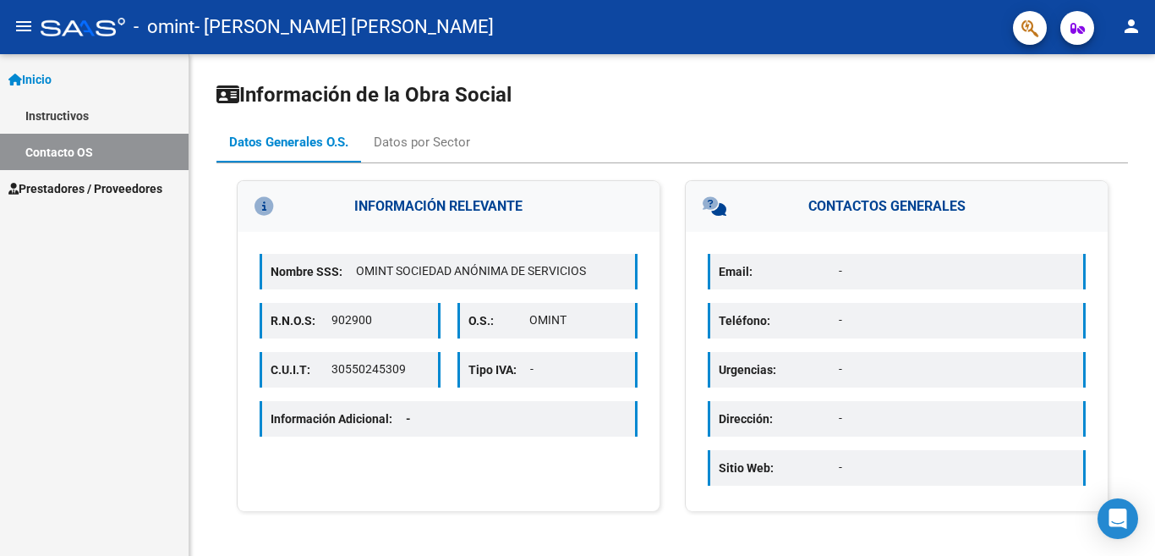
click at [842, 321] on p "-" at bounding box center [957, 320] width 236 height 18
click at [747, 272] on p "Email:" at bounding box center [779, 271] width 120 height 19
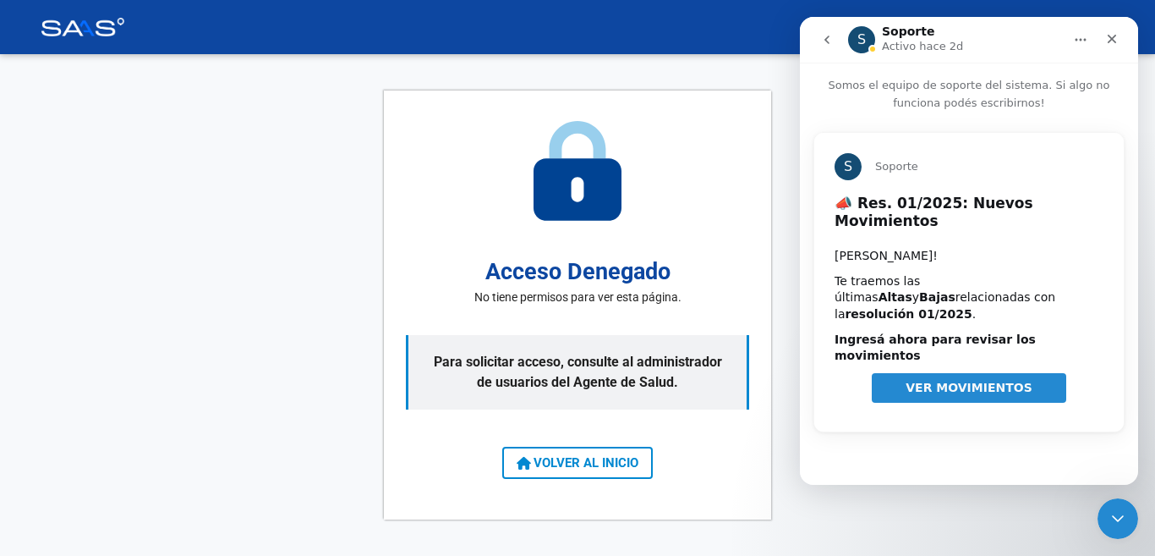
click at [964, 381] on span "VER MOVIMIENTOS" at bounding box center [969, 388] width 127 height 14
